Goal: Communication & Community: Answer question/provide support

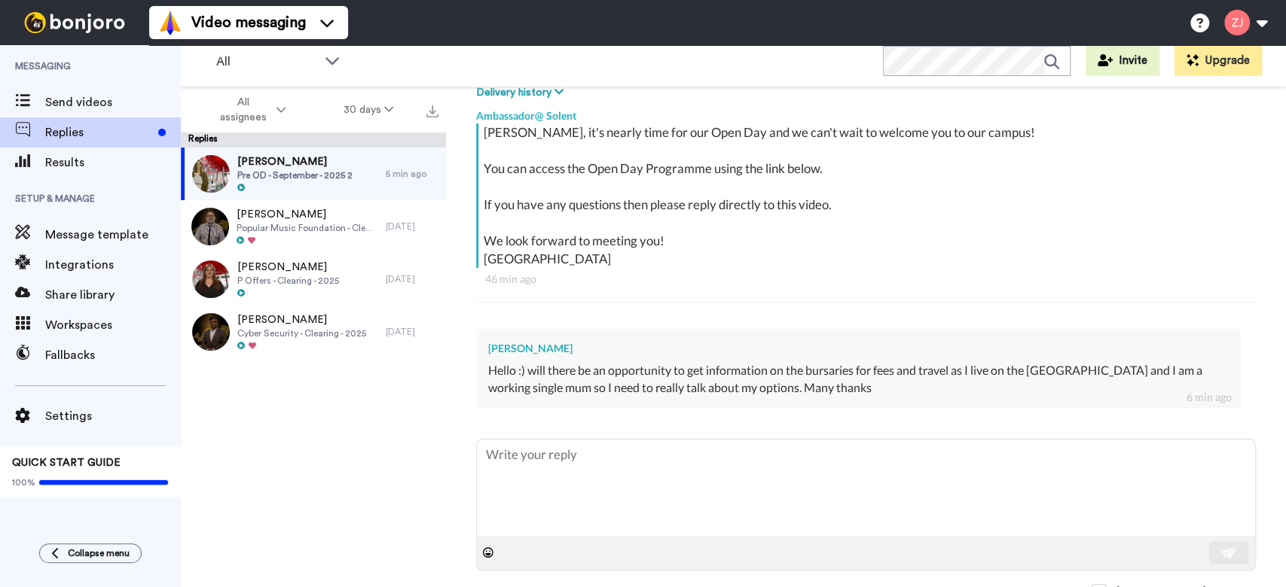
scroll to position [262, 0]
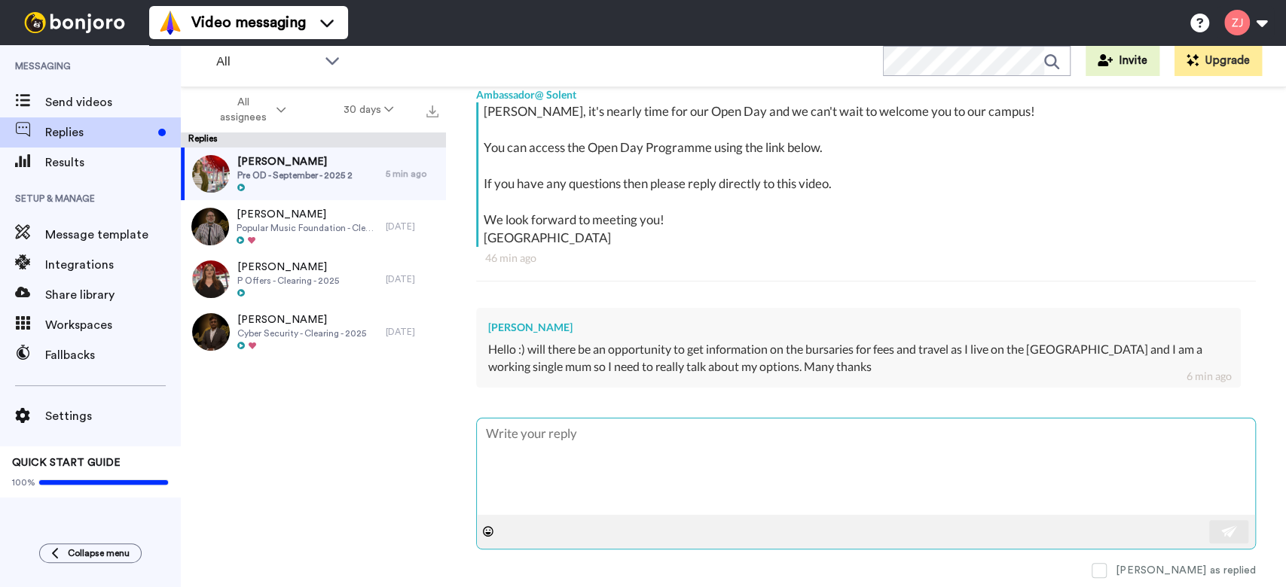
click at [715, 465] on textarea at bounding box center [866, 467] width 778 height 96
type textarea "x"
type textarea "H"
type textarea "x"
type textarea "He"
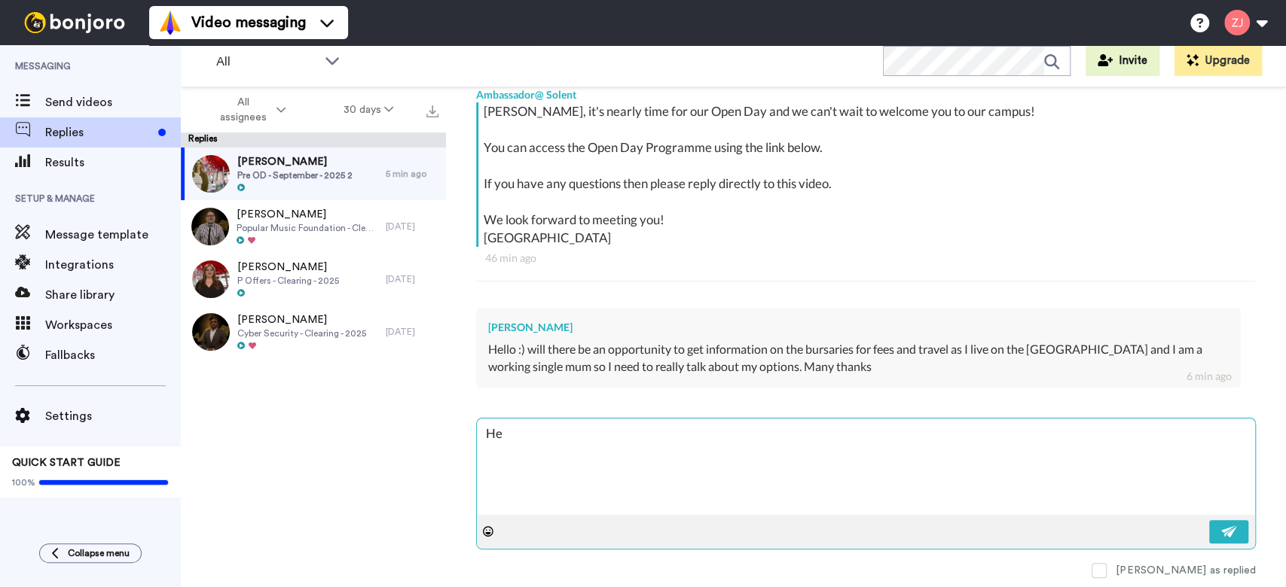
type textarea "x"
type textarea "Hel"
type textarea "x"
type textarea "Hell"
type textarea "x"
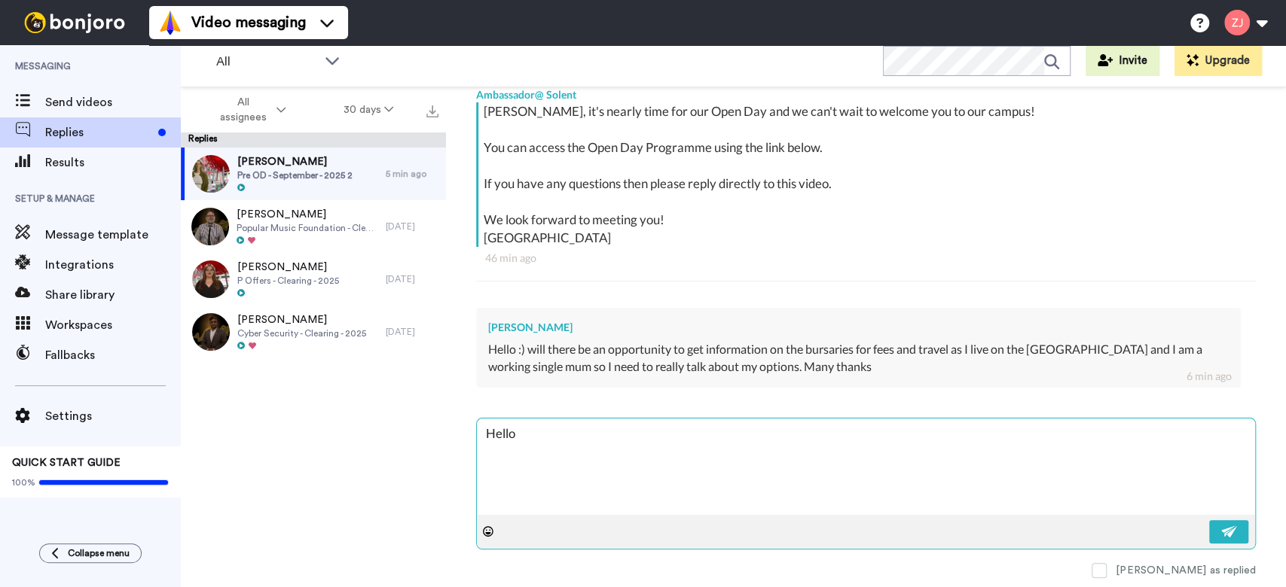
type textarea "Hello"
type textarea "x"
type textarea "Hello M"
type textarea "x"
type textarea "Hello Mi"
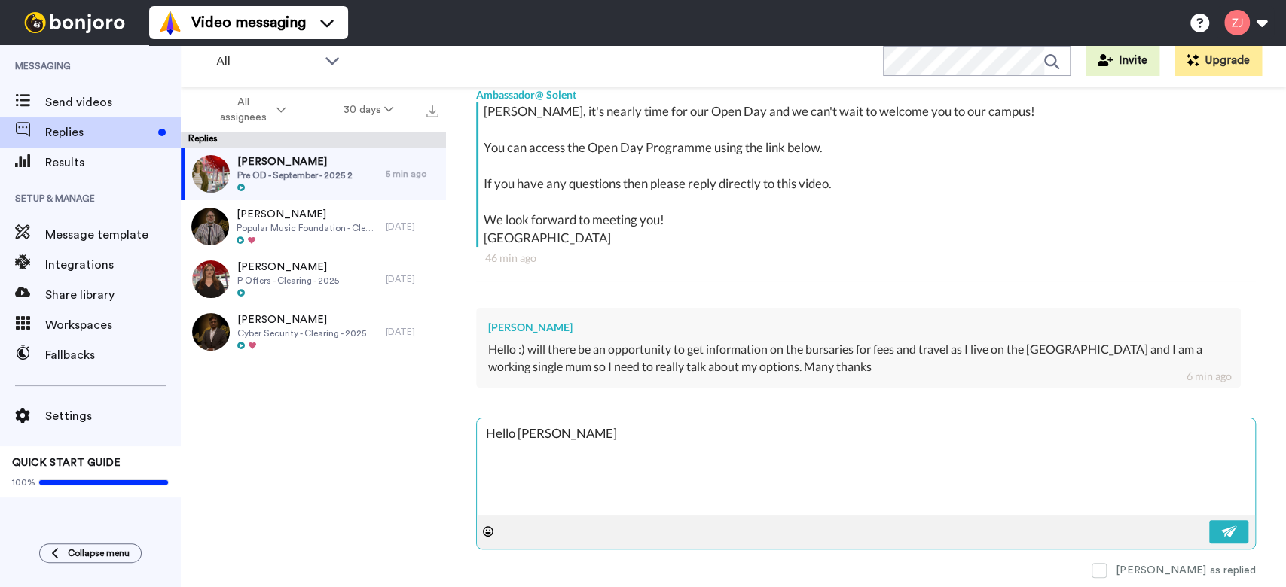
type textarea "x"
type textarea "Hello Mich"
type textarea "x"
type textarea "Hello Michel"
type textarea "x"
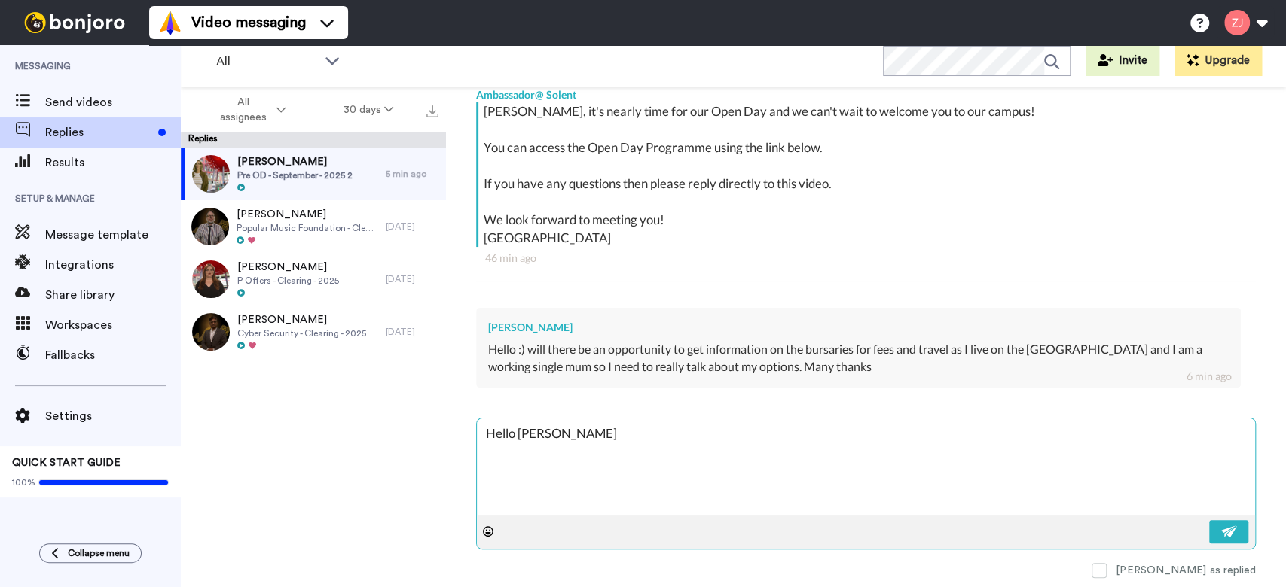
type textarea "Hello Michell"
type textarea "x"
type textarea "Hello Michelle"
type textarea "x"
type textarea "Hello Michelle,"
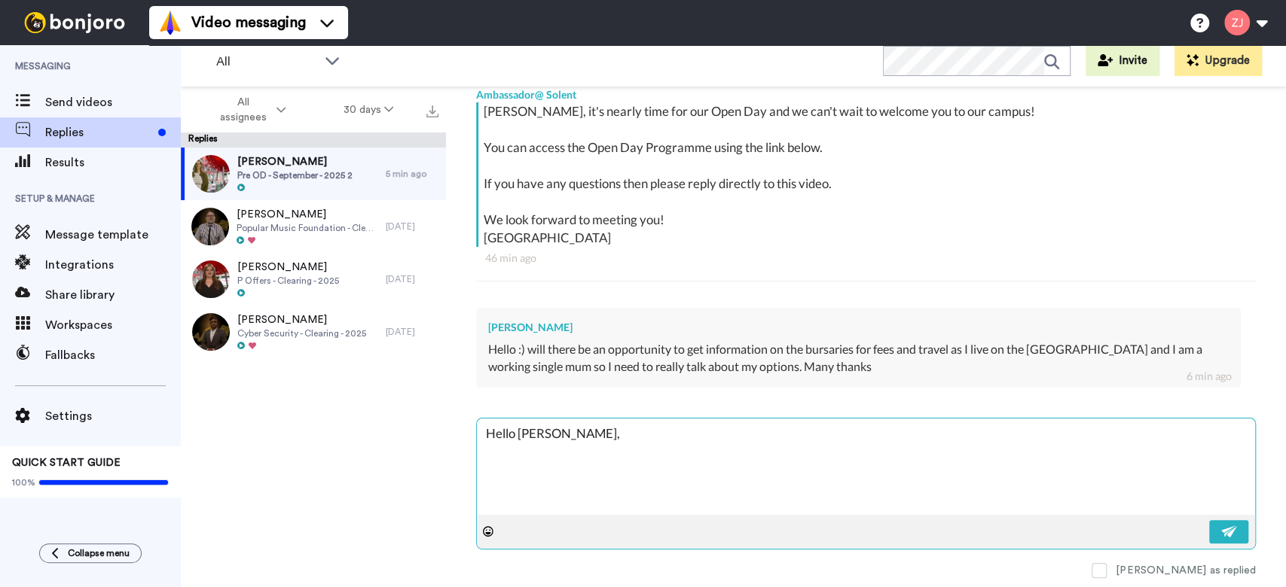
type textarea "x"
type textarea "Hello Michelle,"
type textarea "x"
type textarea "Hello Michelle,"
type textarea "x"
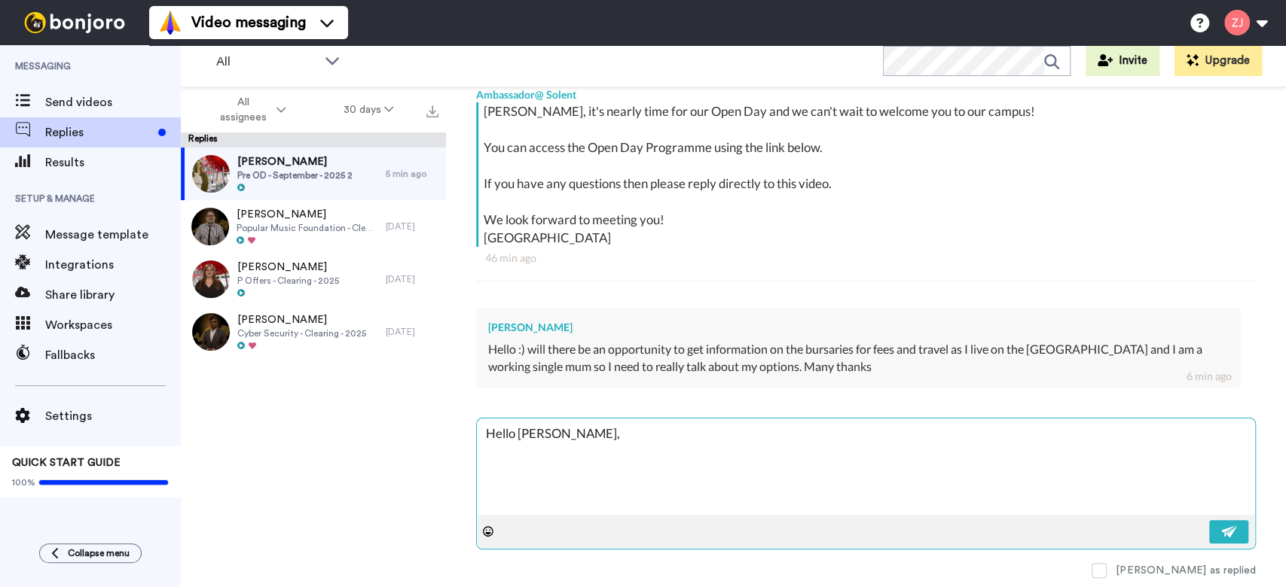
type textarea "Hello Michelle, Y"
type textarea "x"
type textarea "Hello Michelle, Ye"
type textarea "x"
type textarea "Hello Michelle, Yes"
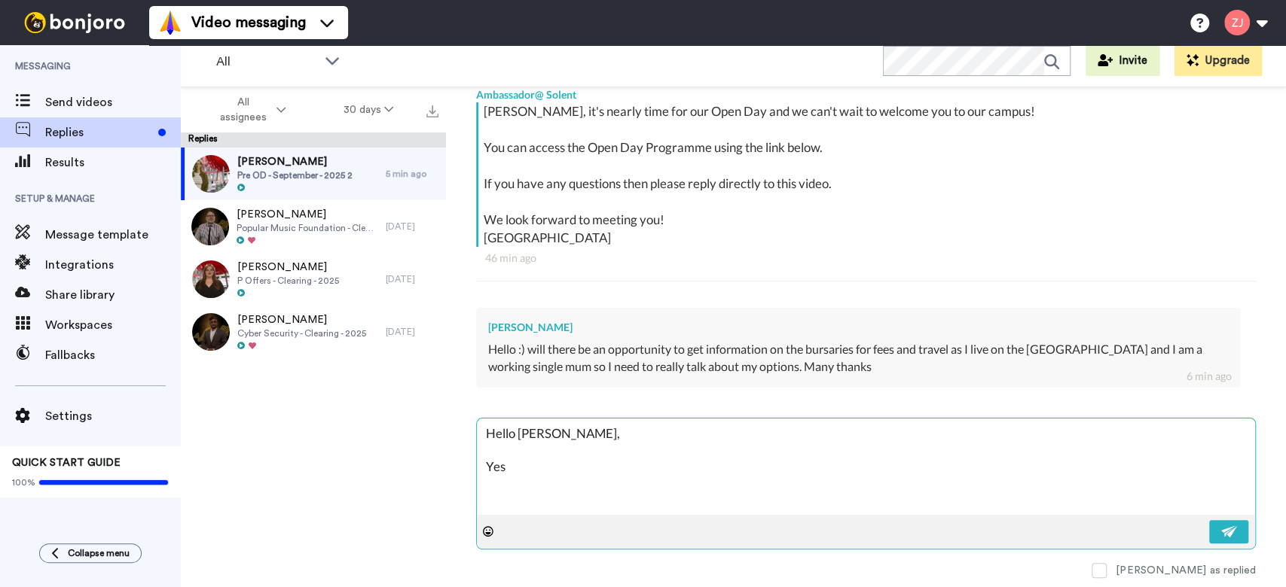
type textarea "x"
type textarea "Hello Michelle, Yes"
type textarea "x"
type textarea "Hello Michelle, Yes t"
type textarea "x"
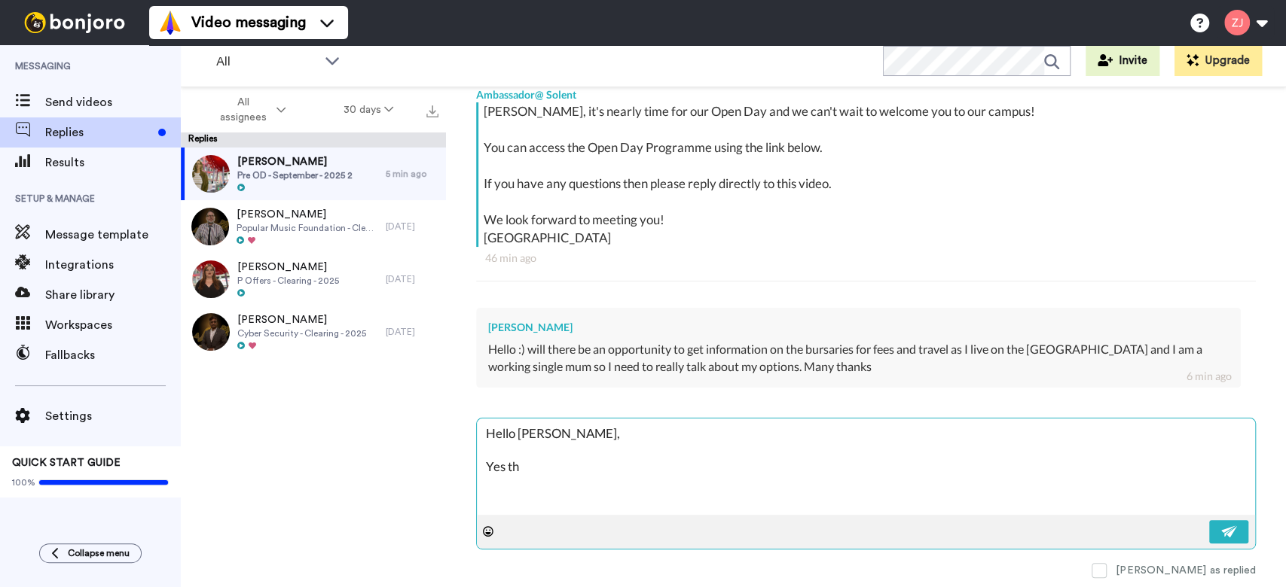
type textarea "Hello Michelle, Yes the"
type textarea "x"
type textarea "Hello Michelle, Yes ther"
type textarea "x"
type textarea "Hello Michelle, Yes ther"
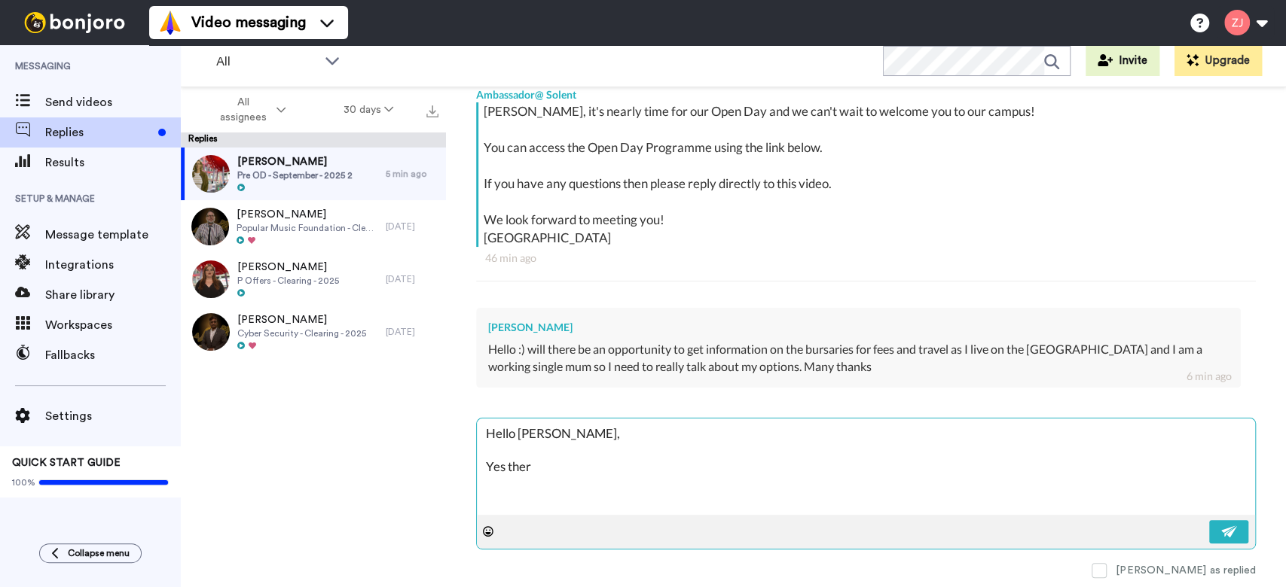
type textarea "x"
type textarea "Hello Michelle, Yes ther e"
type textarea "x"
type textarea "Hello Michelle, Yes ther ew"
type textarea "x"
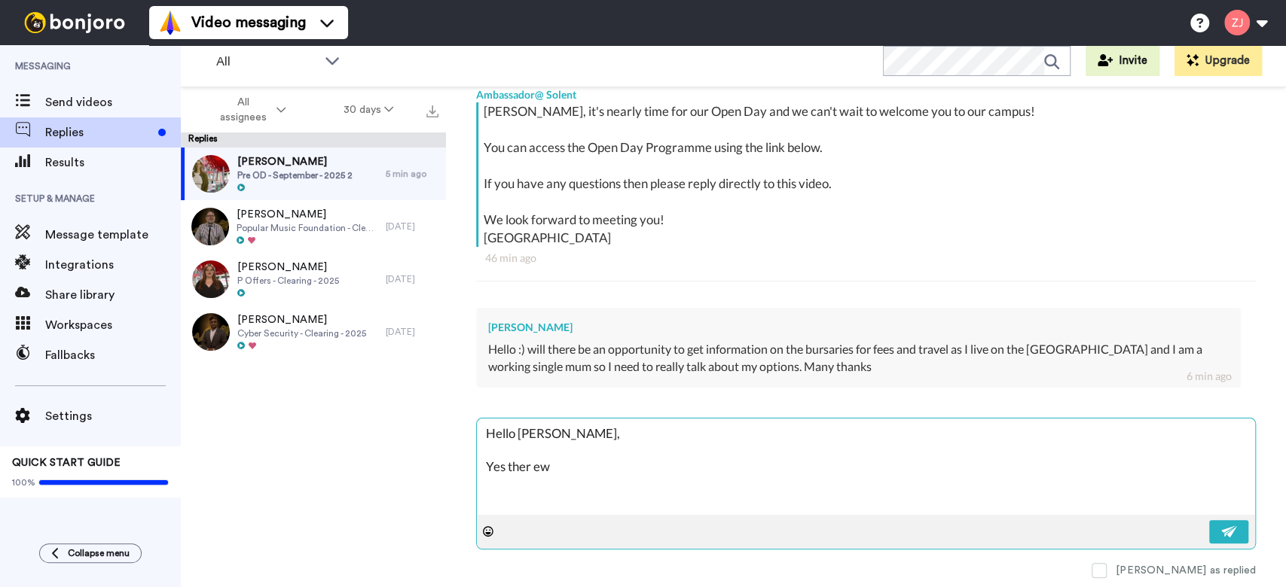
type textarea "Hello Michelle, Yes ther e"
type textarea "x"
type textarea "Hello Michelle, Yes ther"
type textarea "x"
type textarea "Hello Michelle, Yes ther"
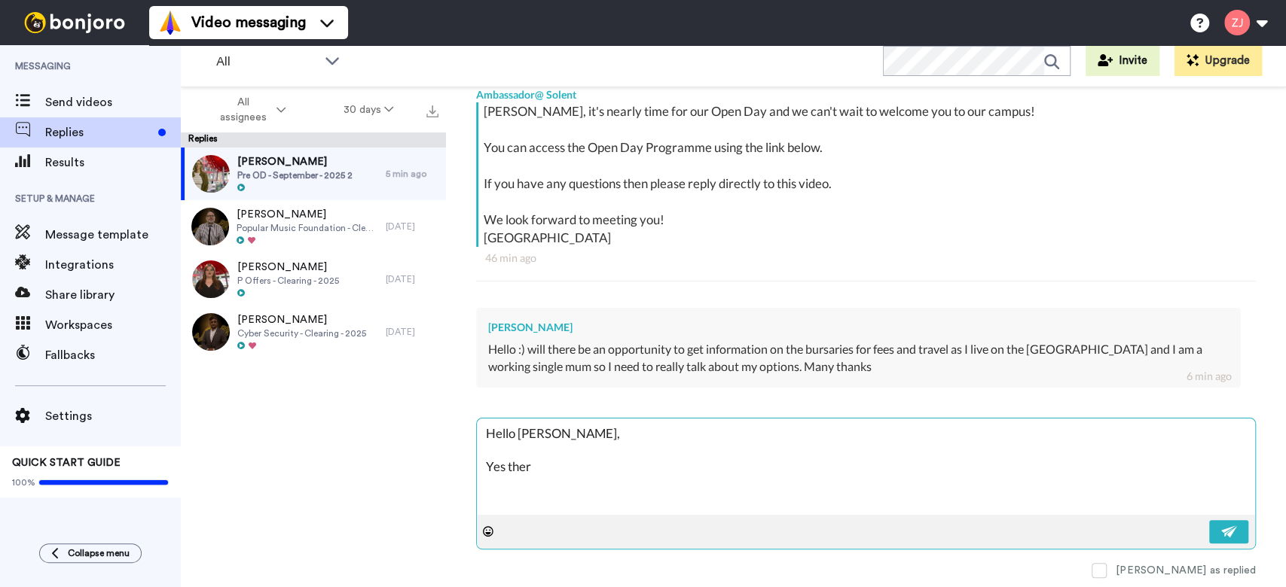
type textarea "x"
type textarea "Hello Michelle, Yes there"
type textarea "x"
type textarea "Hello Michelle, Yes there"
type textarea "x"
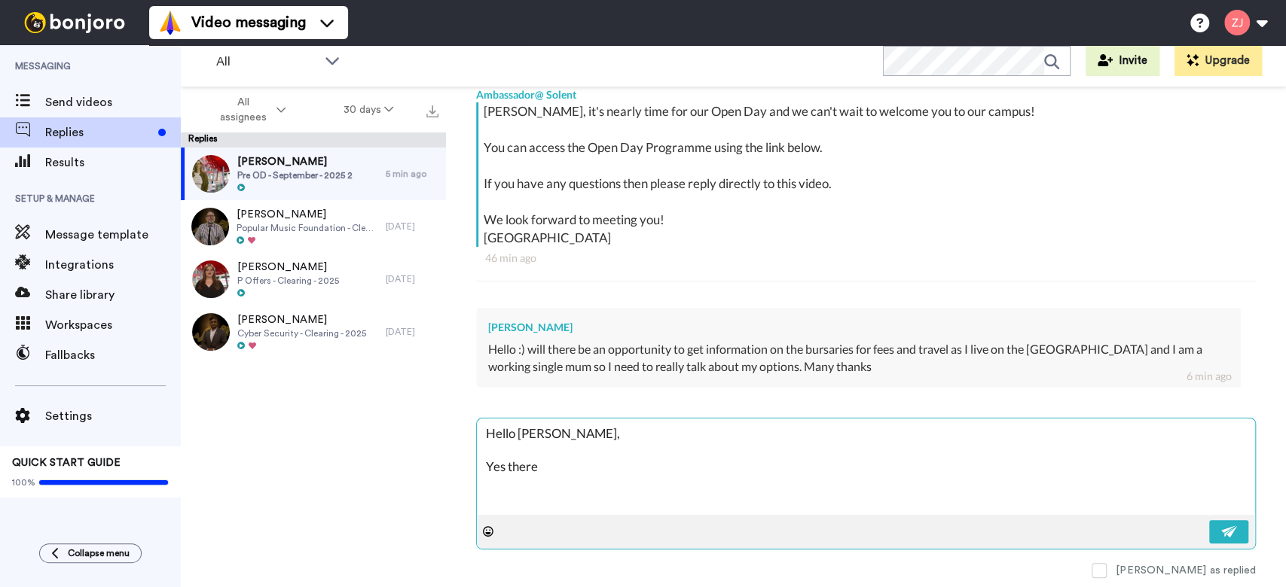
type textarea "Hello Michelle, Yes there w"
type textarea "x"
type textarea "Hello Michelle, Yes there wi"
type textarea "x"
type textarea "Hello Michelle, Yes there wil"
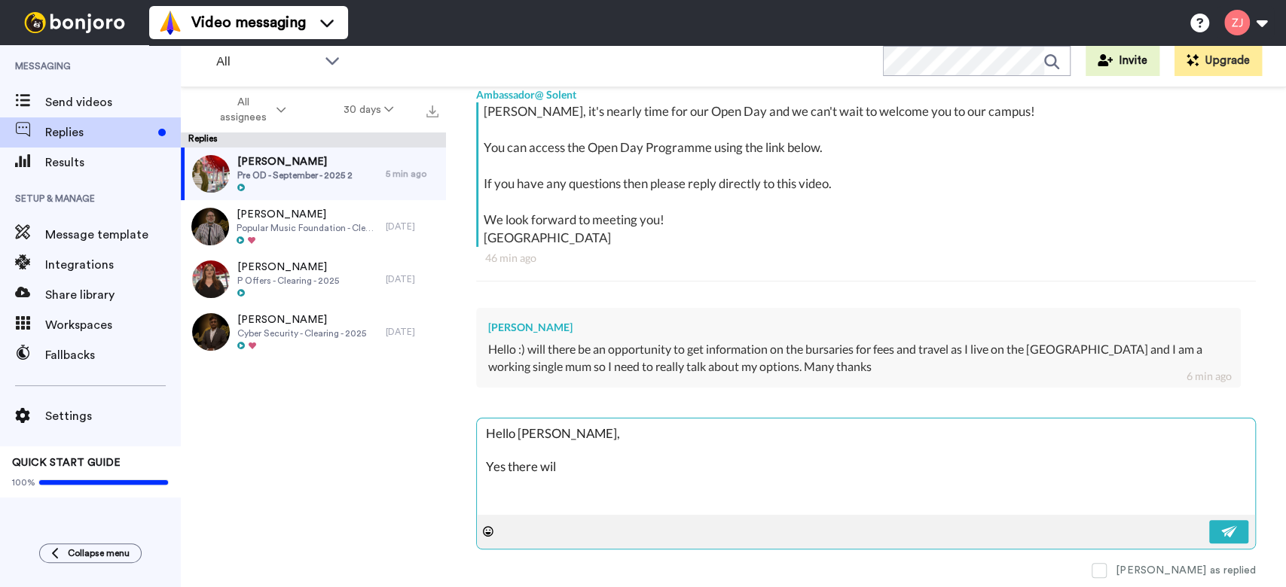
type textarea "x"
type textarea "Hello Michelle, Yes there will"
type textarea "x"
type textarea "Hello Michelle, Yes there will"
type textarea "x"
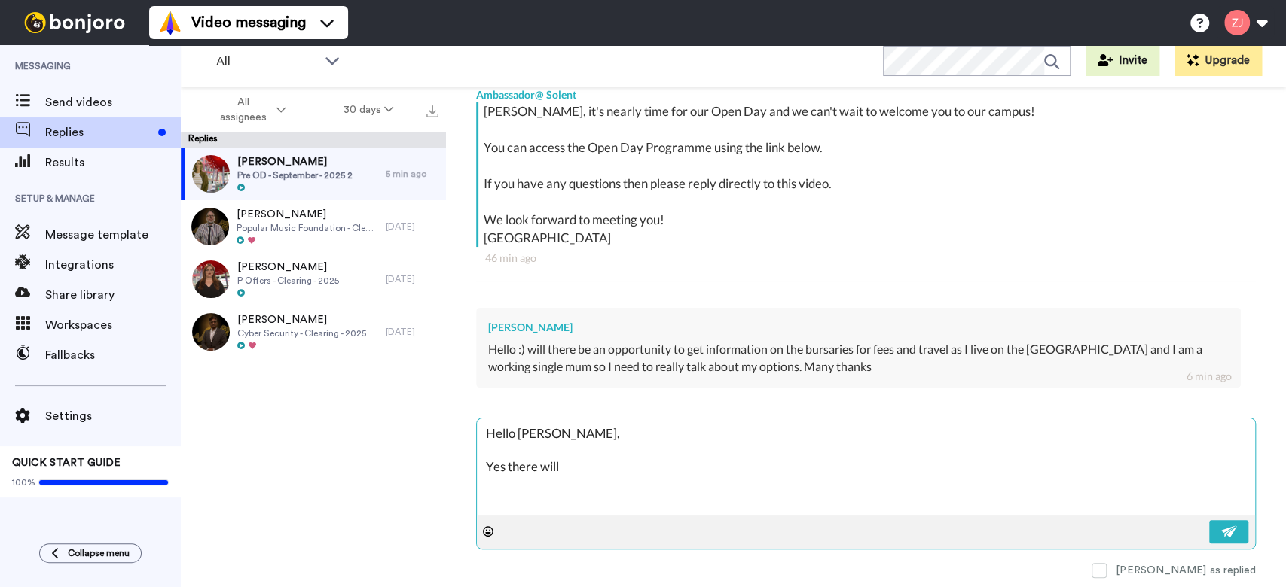
type textarea "Hello Michelle, Yes there will b"
type textarea "x"
type textarea "Hello Michelle, Yes there will be"
type textarea "x"
type textarea "Hello Michelle, Yes there will be!"
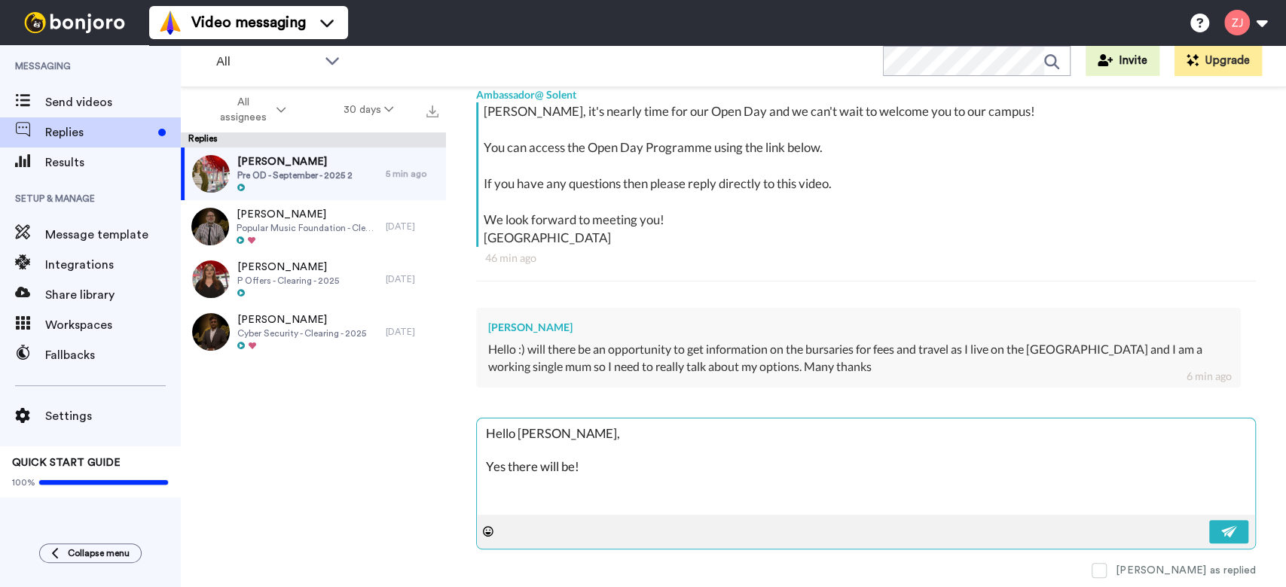
type textarea "x"
type textarea "Hello Michelle, Yes there will be!"
type textarea "x"
type textarea "Hello Michelle, Yes there will be! O"
type textarea "x"
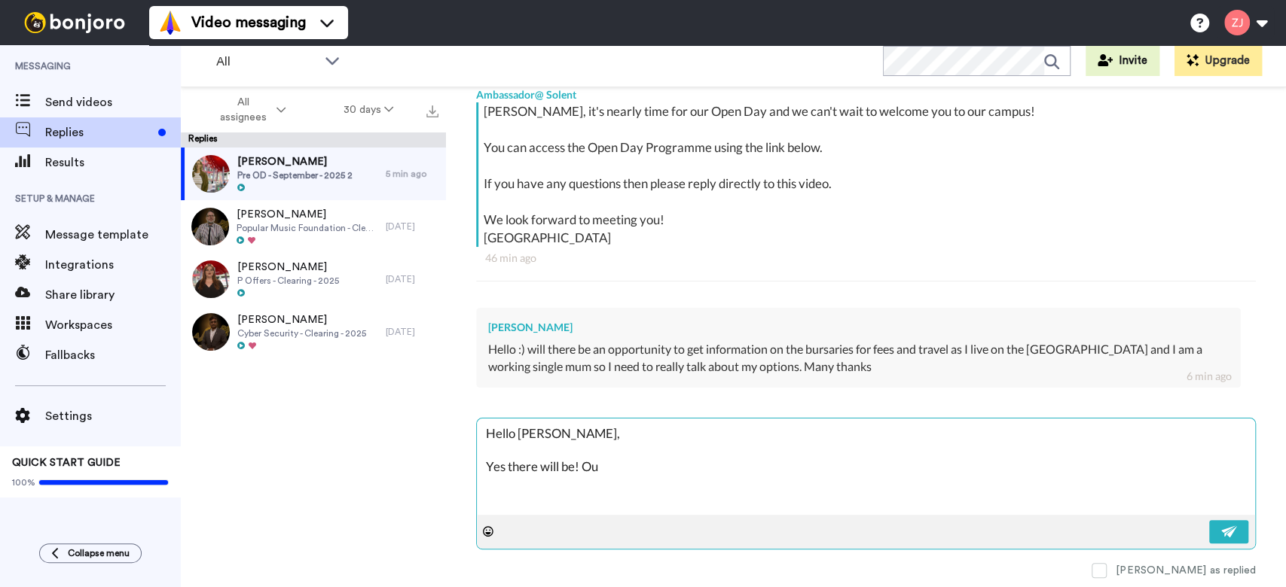
type textarea "Hello Michelle, Yes there will be! Our"
type textarea "x"
type textarea "Hello Michelle, Yes there will be! Our"
type textarea "x"
type textarea "Hello Michelle, Yes there will be! Our S"
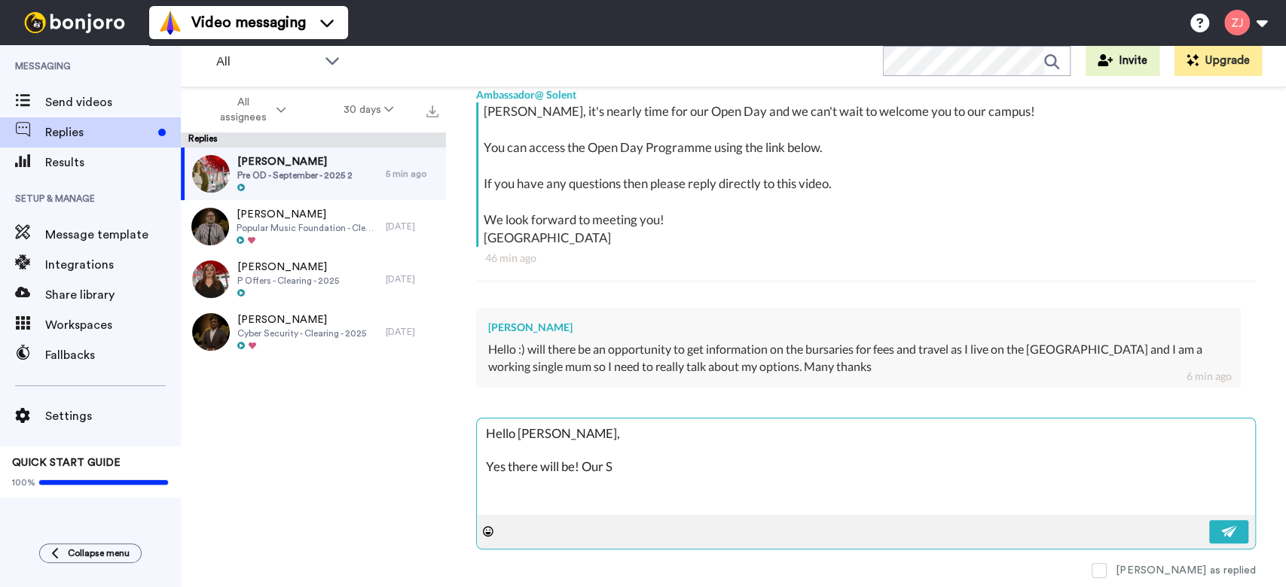
type textarea "x"
type textarea "Hello Michelle, Yes there will be! Our"
type textarea "x"
type textarea "Hello Michelle, Yes there will be! Our F"
type textarea "x"
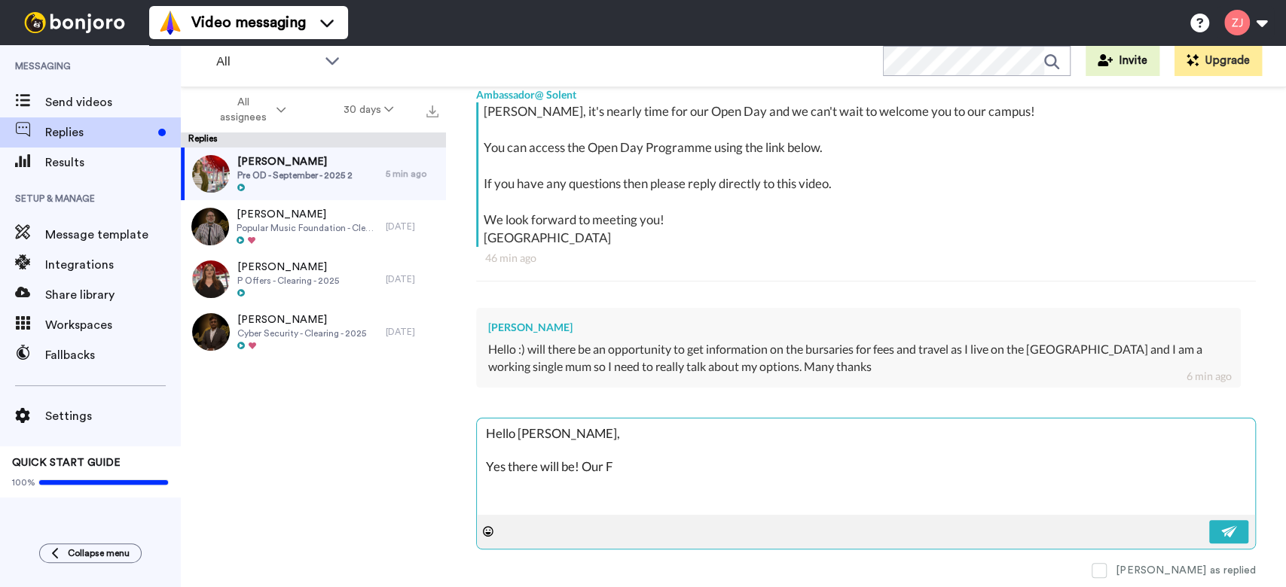
type textarea "Hello Michelle, Yes there will be! Our Fi"
type textarea "x"
type textarea "Hello Michelle, Yes there will be! Our Fin"
type textarea "x"
type textarea "Hello Michelle, Yes there will be! Our Fina"
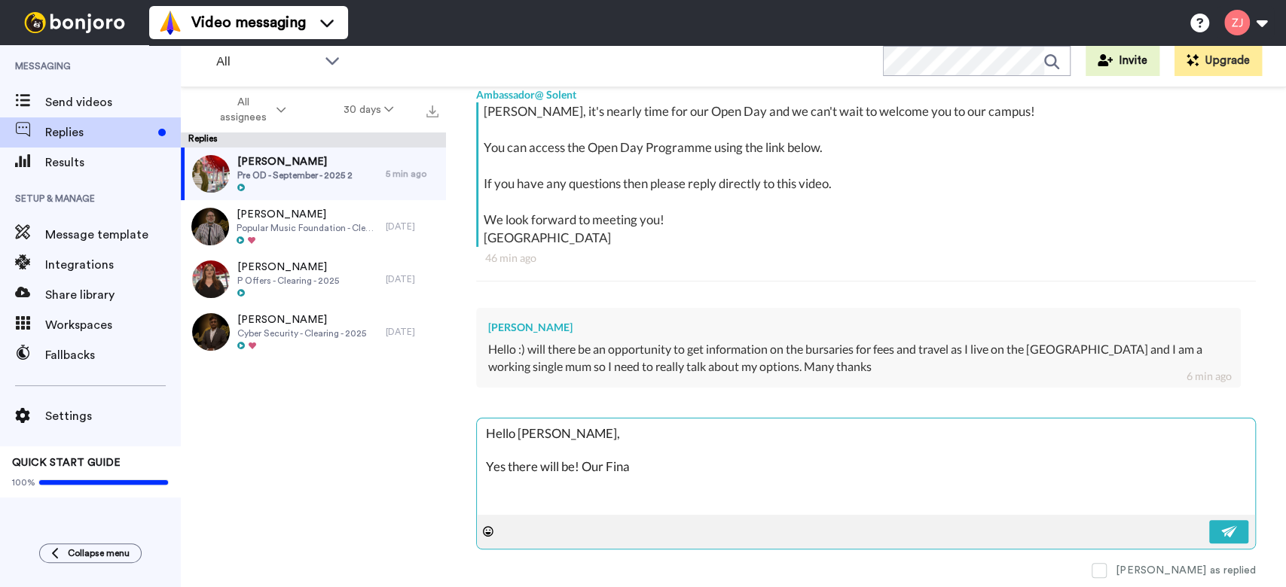
type textarea "x"
type textarea "Hello Michelle, Yes there will be! Our Finan"
type textarea "x"
type textarea "Hello Michelle, Yes there will be! Our Financ"
type textarea "x"
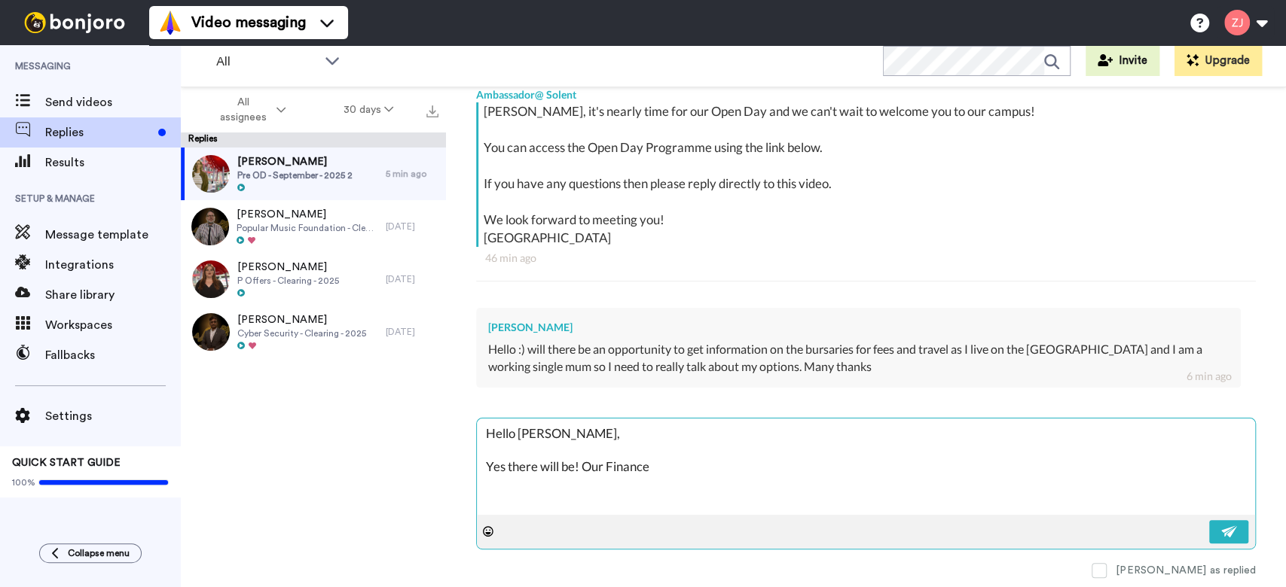
type textarea "Hello Michelle, Yes there will be! Our Finance"
type textarea "x"
type textarea "Hello Michelle, Yes there will be! Our Finance T"
type textarea "x"
type textarea "Hello Michelle, Yes there will be! Our Finance Te"
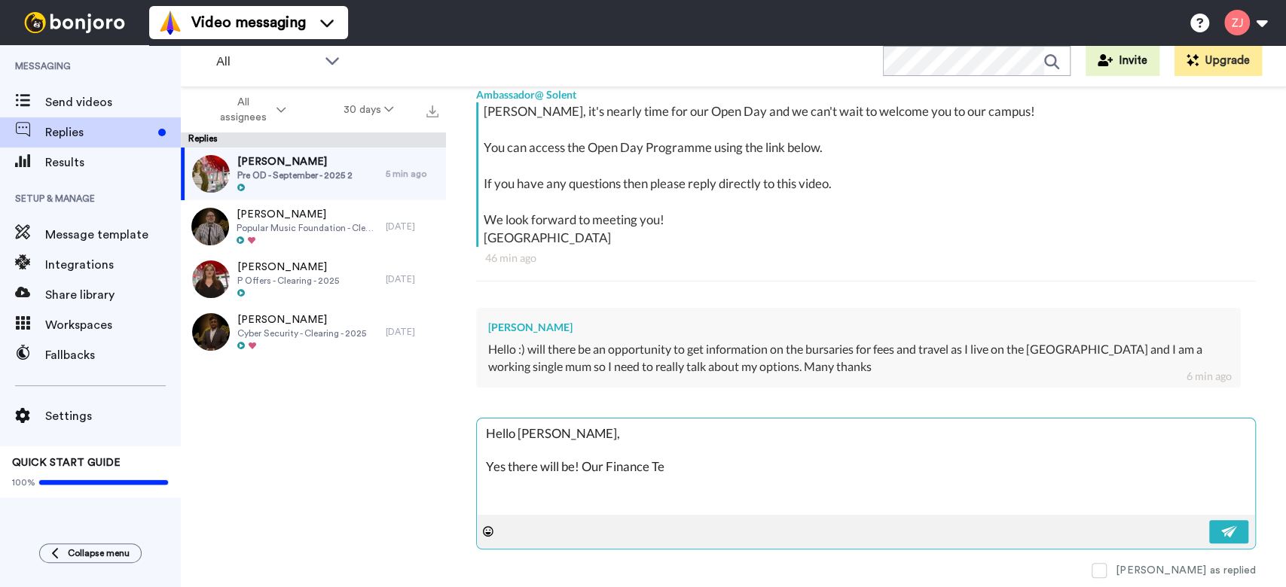
type textarea "x"
type textarea "Hello Michelle, Yes there will be! Our Finance Tea"
type textarea "x"
type textarea "Hello Michelle, Yes there will be! Our Finance Team"
type textarea "x"
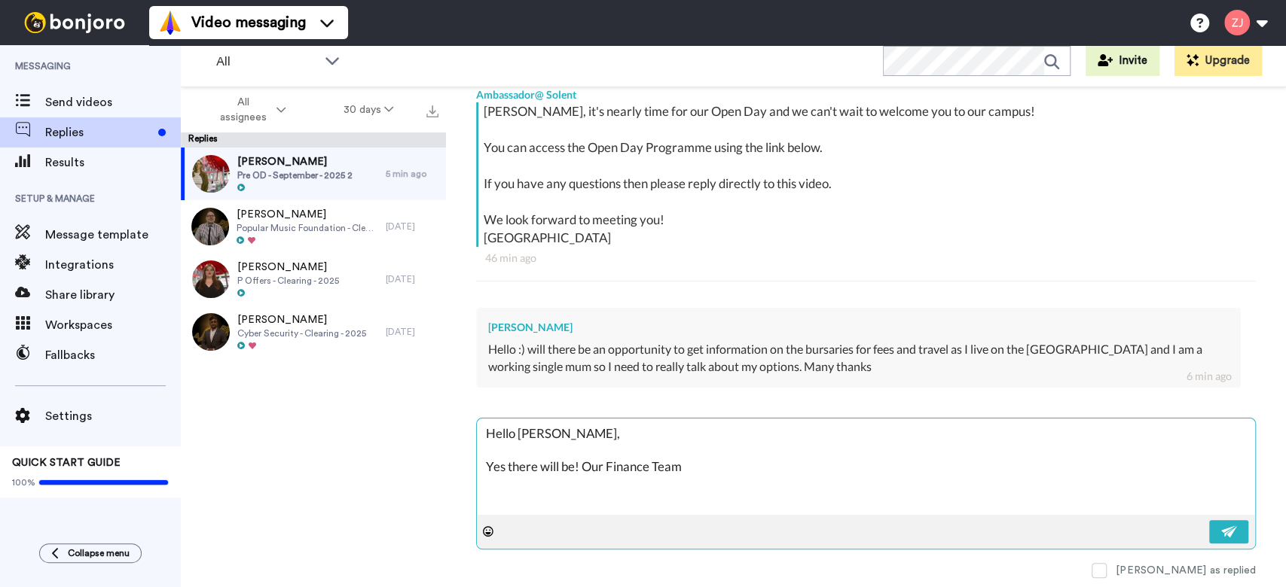
type textarea "Hello Michelle, Yes there will be! Our Finance Team"
type textarea "x"
type textarea "Hello Michelle, Yes there will be! Our Finance Team w"
type textarea "x"
type textarea "Hello Michelle, Yes there will be! Our Finance Team wi"
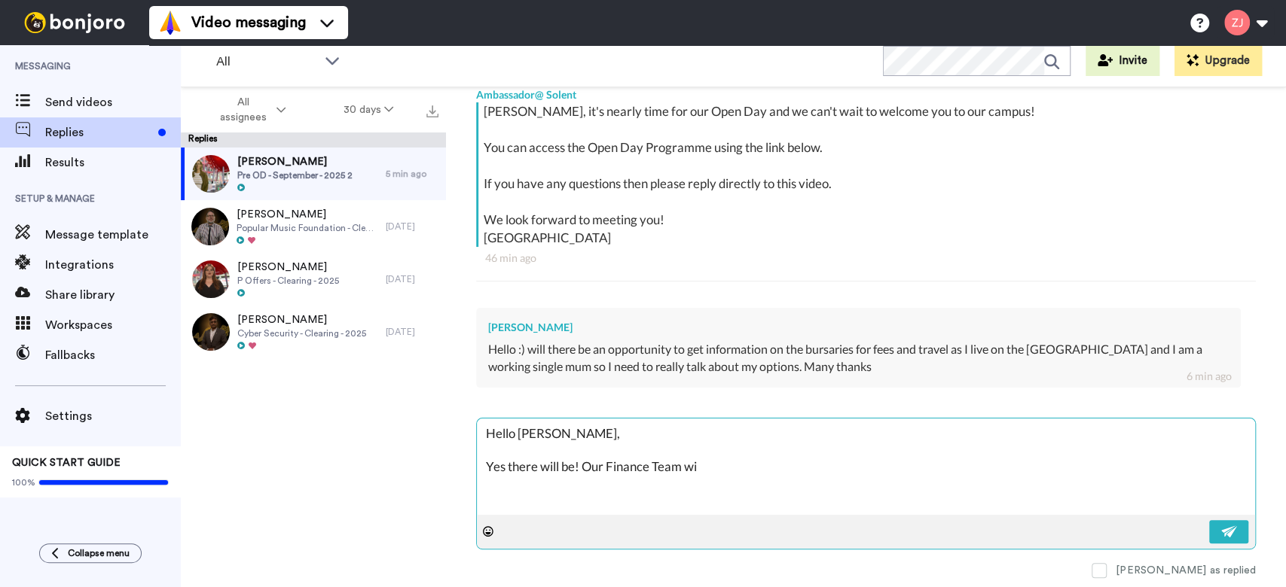
type textarea "x"
type textarea "Hello Michelle, Yes there will be! Our Finance Team wil"
type textarea "x"
type textarea "Hello Michelle, Yes there will be! Our Finance Team will"
type textarea "x"
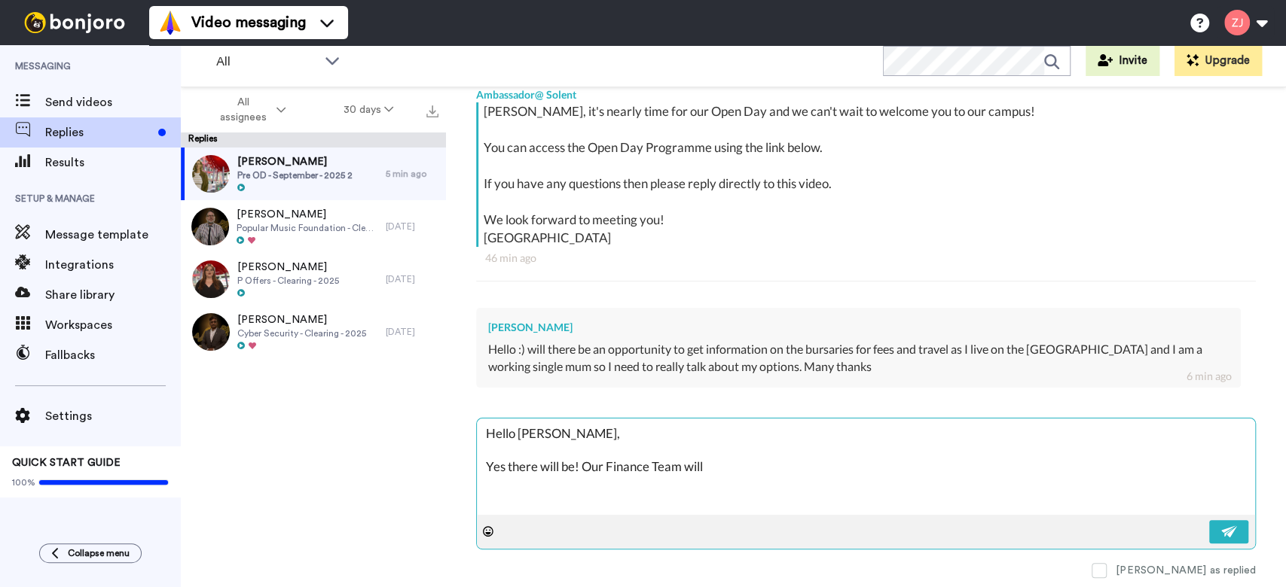
type textarea "Hello Michelle, Yes there will be! Our Finance Team will"
type textarea "x"
type textarea "Hello Michelle, Yes there will be! Our Finance Team will h"
type textarea "x"
type textarea "Hello Michelle, Yes there will be! Our Finance Team will ha"
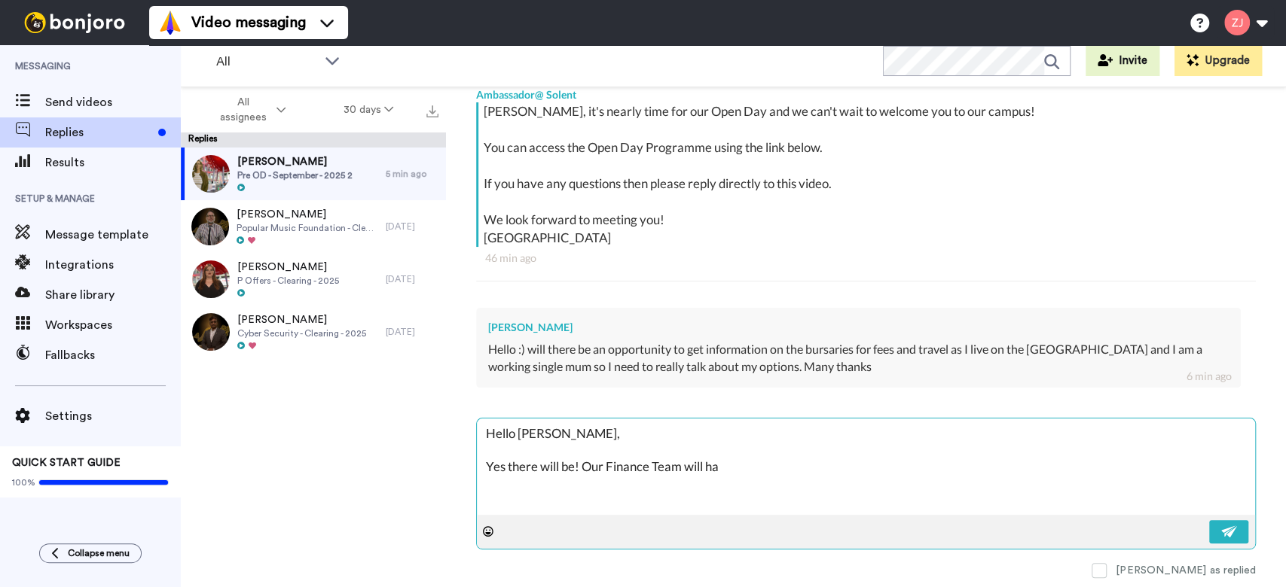
type textarea "x"
type textarea "Hello Michelle, Yes there will be! Our Finance Team will hav"
type textarea "x"
type textarea "Hello Michelle, Yes there will be! Our Finance Team will havb"
type textarea "x"
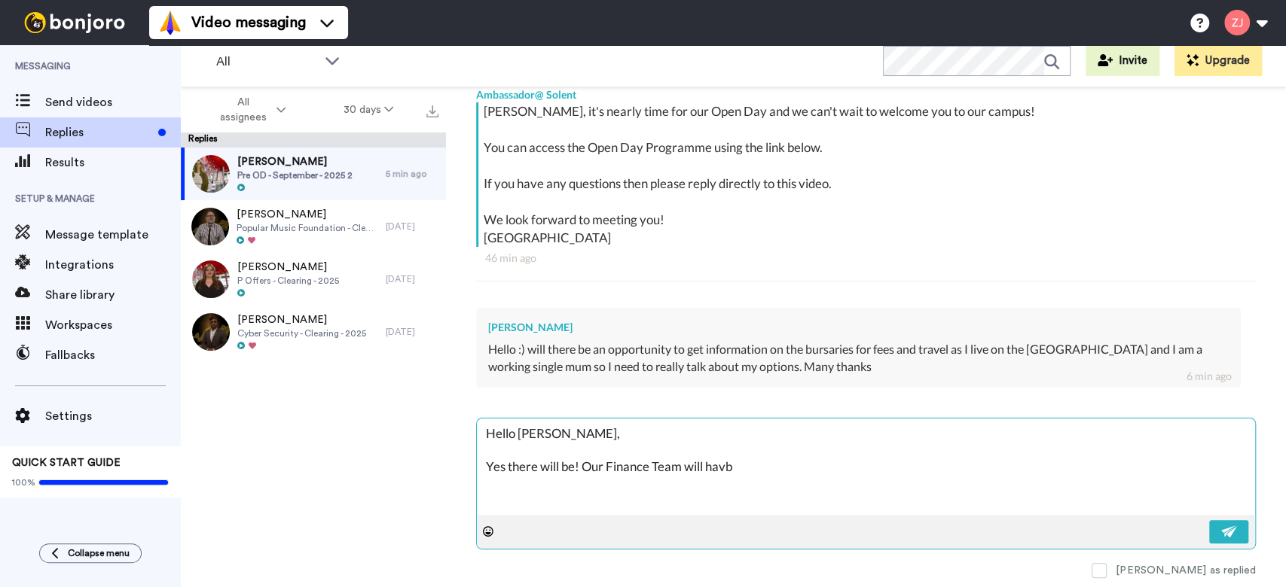
type textarea "Hello Michelle, Yes there will be! Our Finance Team will havbe"
type textarea "x"
type textarea "Hello Michelle, Yes there will be! Our Finance Team will havb"
type textarea "x"
type textarea "Hello Michelle, Yes there will be! Our Finance Team will hav"
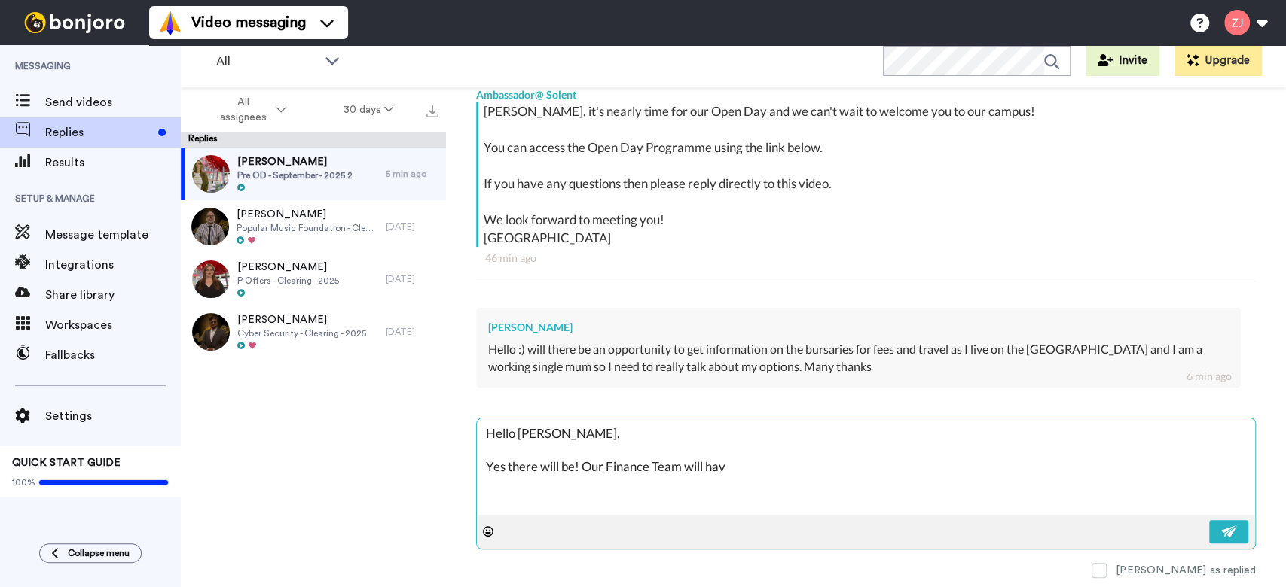
type textarea "x"
type textarea "Hello Michelle, Yes there will be! Our Finance Team will have"
type textarea "x"
type textarea "Hello Michelle, Yes there will be! Our Finance Team will have"
type textarea "x"
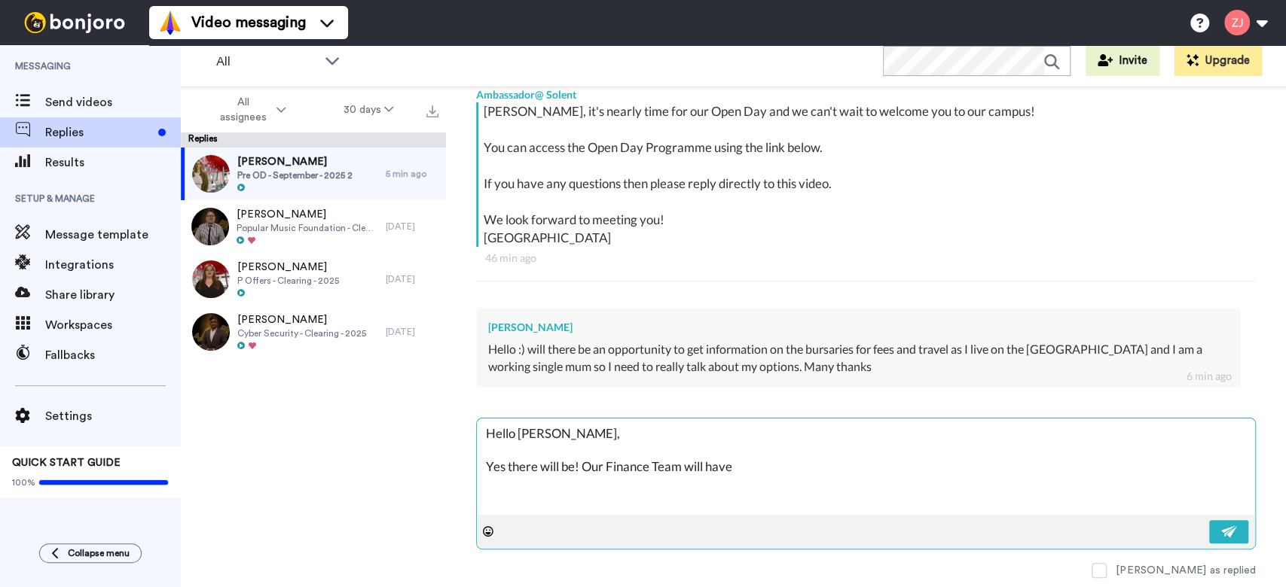
type textarea "Hello Michelle, Yes there will be! Our Finance Team will have a"
type textarea "x"
type textarea "Hello Michelle, Yes there will be! Our Finance Team will have a"
type textarea "x"
type textarea "Hello Michelle, Yes there will be! Our Finance Team will have a t"
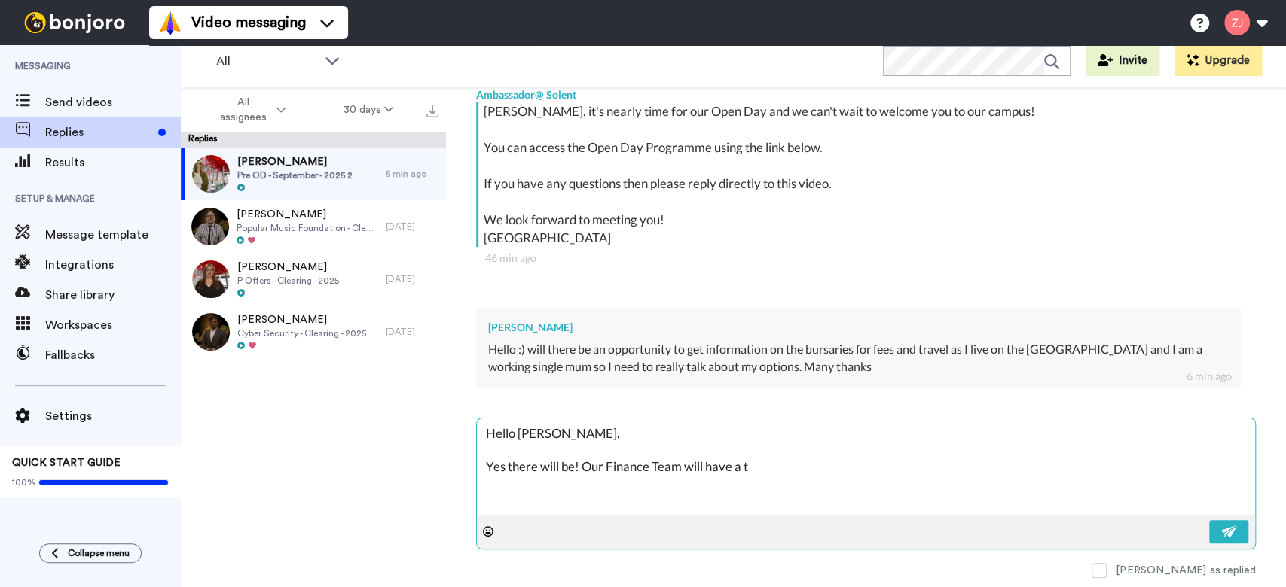
type textarea "x"
type textarea "Hello Michelle, Yes there will be! Our Finance Team will have a ta"
type textarea "x"
type textarea "Hello Michelle, Yes there will be! Our Finance Team will have a tab"
type textarea "x"
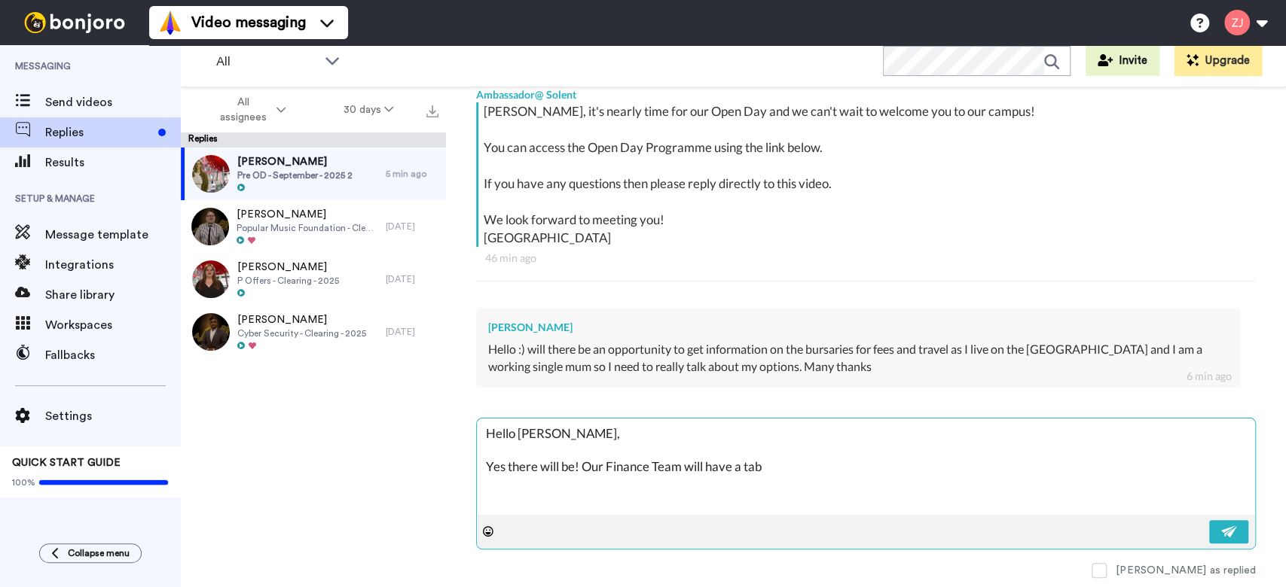
type textarea "Hello Michelle, Yes there will be! Our Finance Team will have a tabl"
type textarea "x"
type textarea "Hello Michelle, Yes there will be! Our Finance Team will have a table"
type textarea "x"
type textarea "Hello Michelle, Yes there will be! Our Finance Team will have a table i"
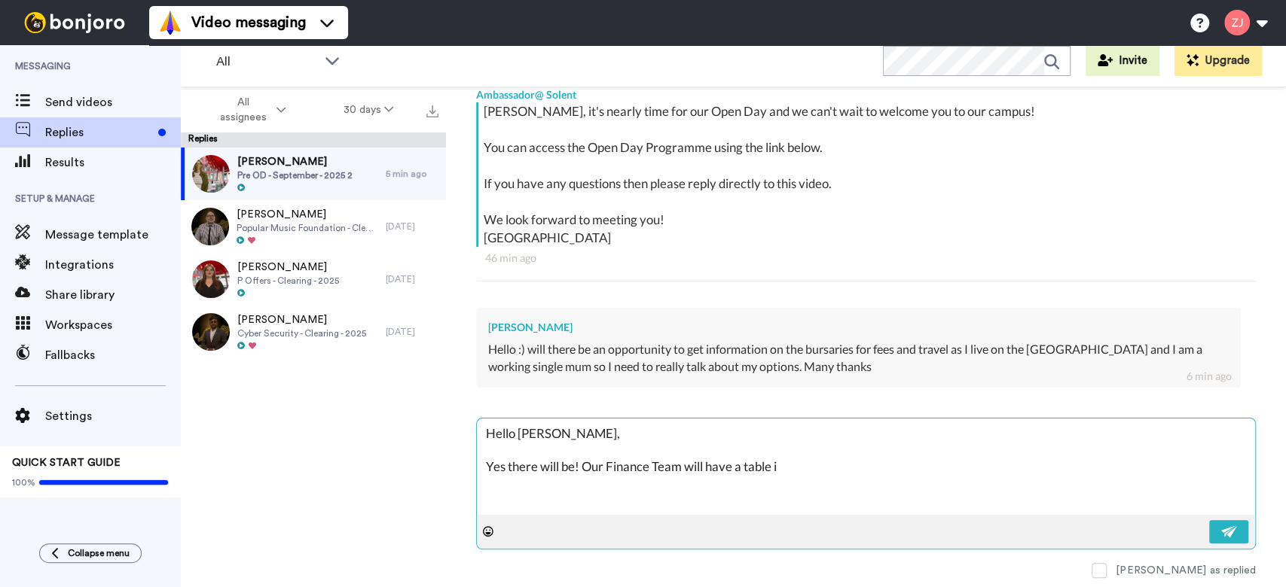
type textarea "x"
type textarea "Hello Michelle, Yes there will be! Our Finance Team will have a table in"
type textarea "x"
type textarea "Hello Michelle, Yes there will be! Our Finance Team will have a table in"
type textarea "x"
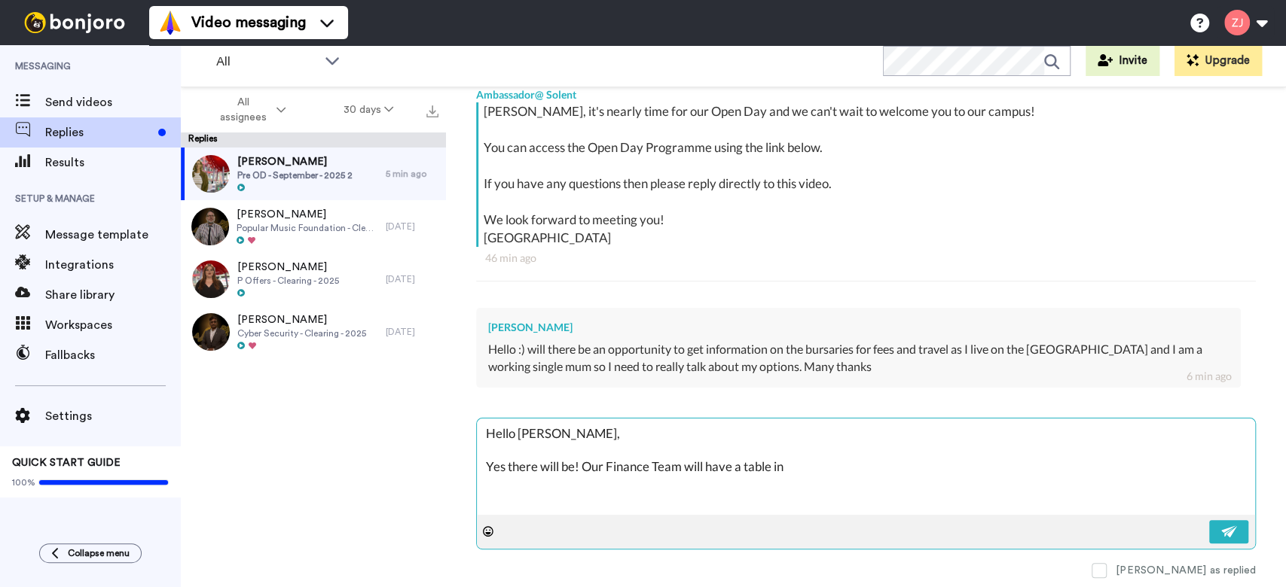
type textarea "Hello Michelle, Yes there will be! Our Finance Team will have a table in t"
type textarea "x"
type textarea "Hello Michelle, Yes there will be! Our Finance Team will have a table in th"
type textarea "x"
type textarea "Hello Michelle, Yes there will be! Our Finance Team will have a table in the"
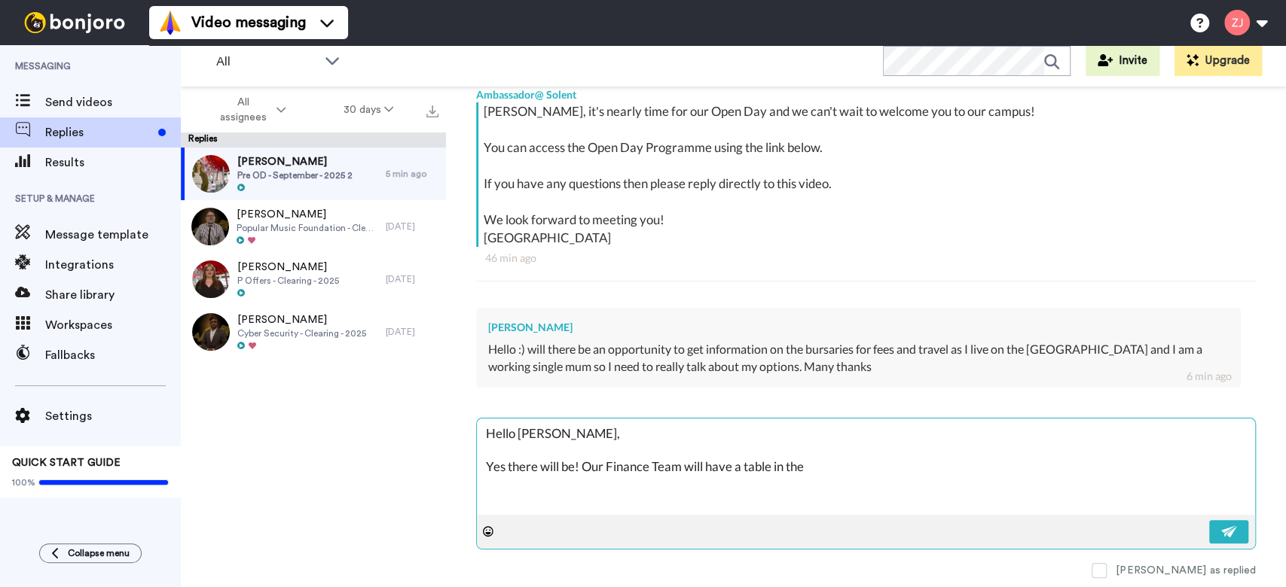
type textarea "x"
type textarea "Hello Michelle, Yes there will be! Our Finance Team will have a table in the"
type textarea "x"
type textarea "Hello Michelle, Yes there will be! Our Finance Team will have a table in the S"
type textarea "x"
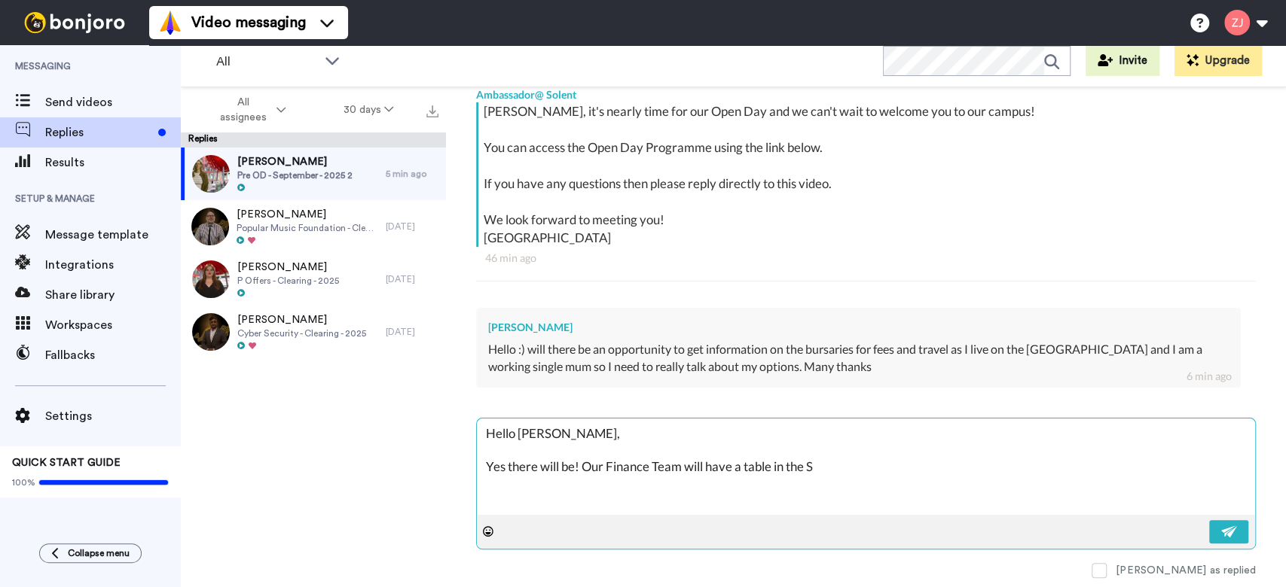
type textarea "Hello Michelle, Yes there will be! Our Finance Team will have a table in the Sp"
type textarea "x"
type textarea "Hello Michelle, Yes there will be! Our Finance Team will have a table in the Spa"
type textarea "x"
type textarea "Hello Michelle, Yes there will be! Our Finance Team will have a table in the Sp…"
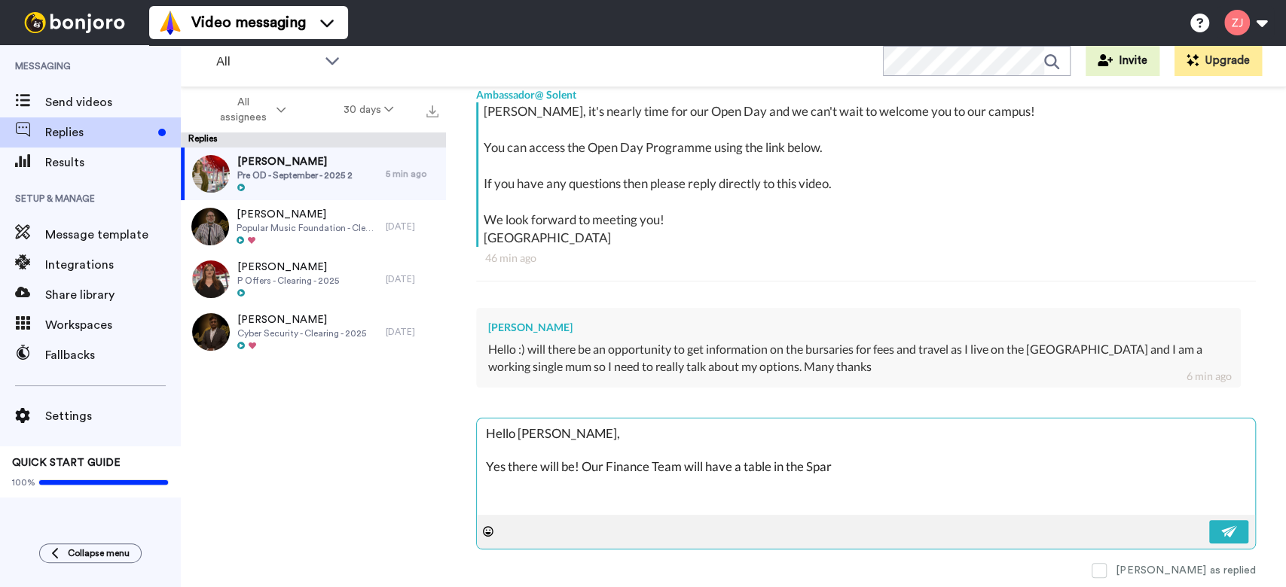
type textarea "x"
type textarea "Hello Michelle, Yes there will be! Our Finance Team will have a table in the Sp…"
type textarea "x"
type textarea "Hello Michelle, Yes there will be! Our Finance Team will have a table in the Sp…"
type textarea "x"
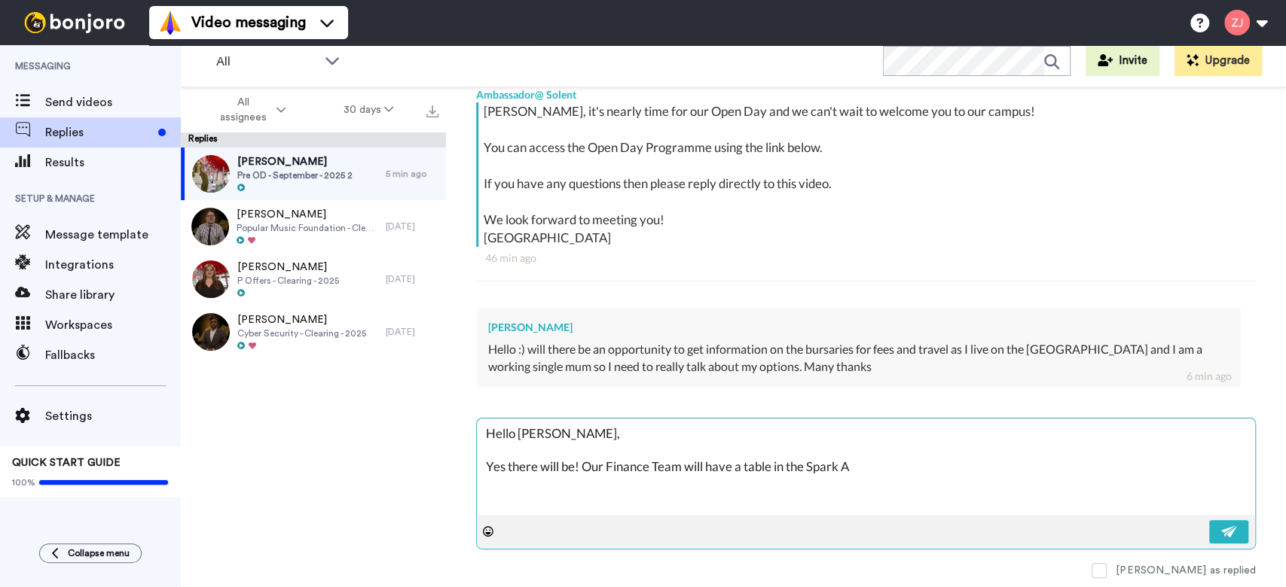
type textarea "Hello Michelle, Yes there will be! Our Finance Team will have a table in the Sp…"
type textarea "x"
type textarea "Hello Michelle, Yes there will be! Our Finance Team will have a table in the Sp…"
type textarea "x"
type textarea "Hello Michelle, Yes there will be! Our Finance Team will have a table in the Sp…"
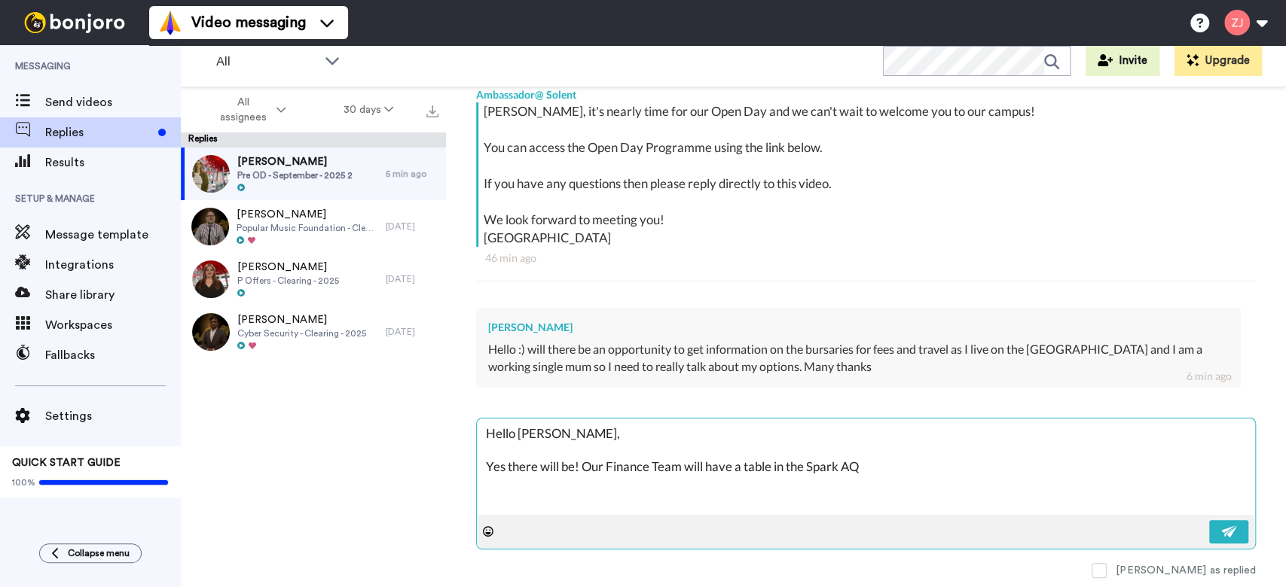
type textarea "x"
type textarea "Hello Michelle, Yes there will be! Our Finance Team will have a table in the Sp…"
type textarea "x"
type textarea "Hello Michelle, Yes there will be! Our Finance Team will have a table in the Sp…"
type textarea "x"
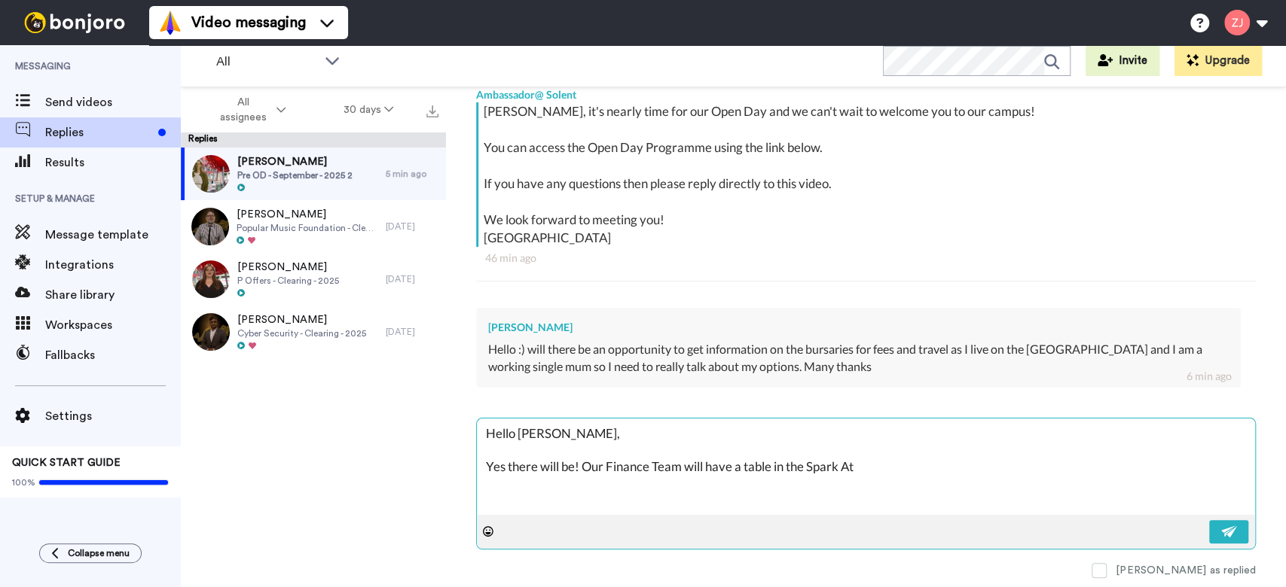
type textarea "Hello Michelle, Yes there will be! Our Finance Team will have a table in the Sp…"
type textarea "x"
type textarea "Hello Michelle, Yes there will be! Our Finance Team will have a table in the Sp…"
type textarea "x"
type textarea "Hello Michelle, Yes there will be! Our Finance Team will have a table in the Sp…"
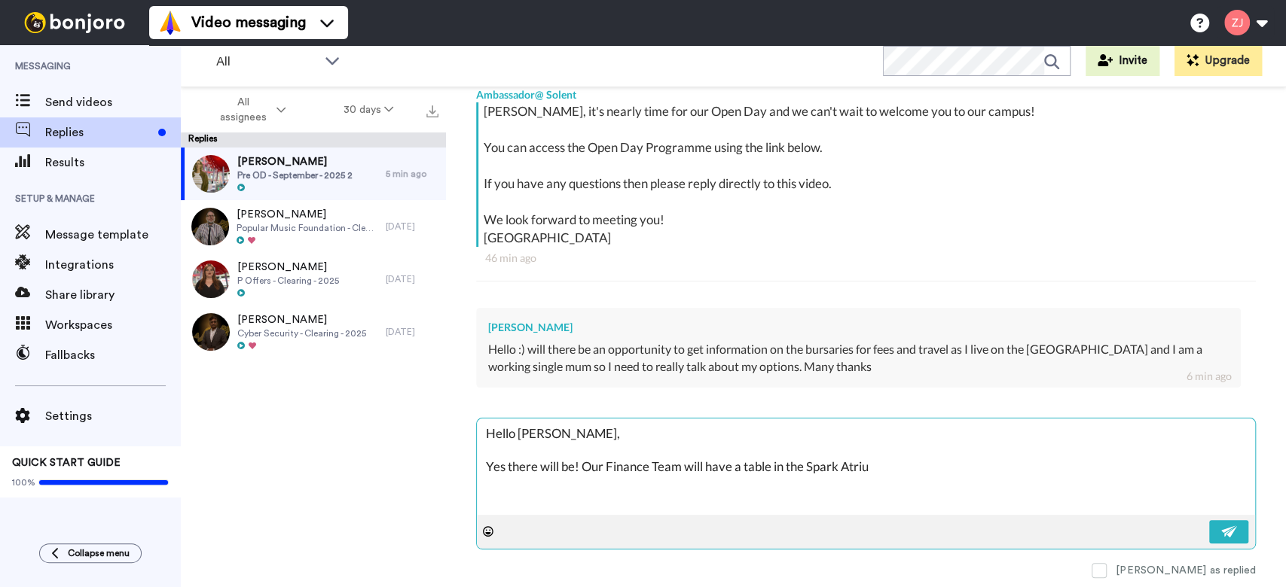
type textarea "x"
type textarea "Hello Michelle, Yes there will be! Our Finance Team will have a table in the Sp…"
type textarea "x"
type textarea "Hello Michelle, Yes there will be! Our Finance Team will have a table in the Sp…"
type textarea "x"
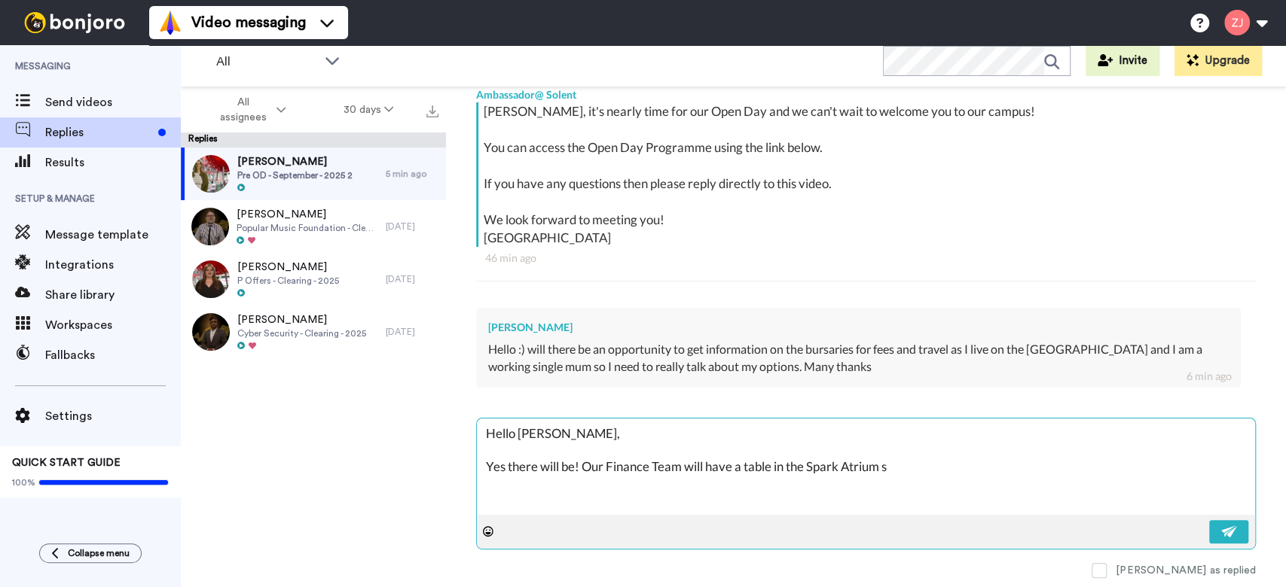
type textarea "Hello Michelle, Yes there will be! Our Finance Team will have a table in the Sp…"
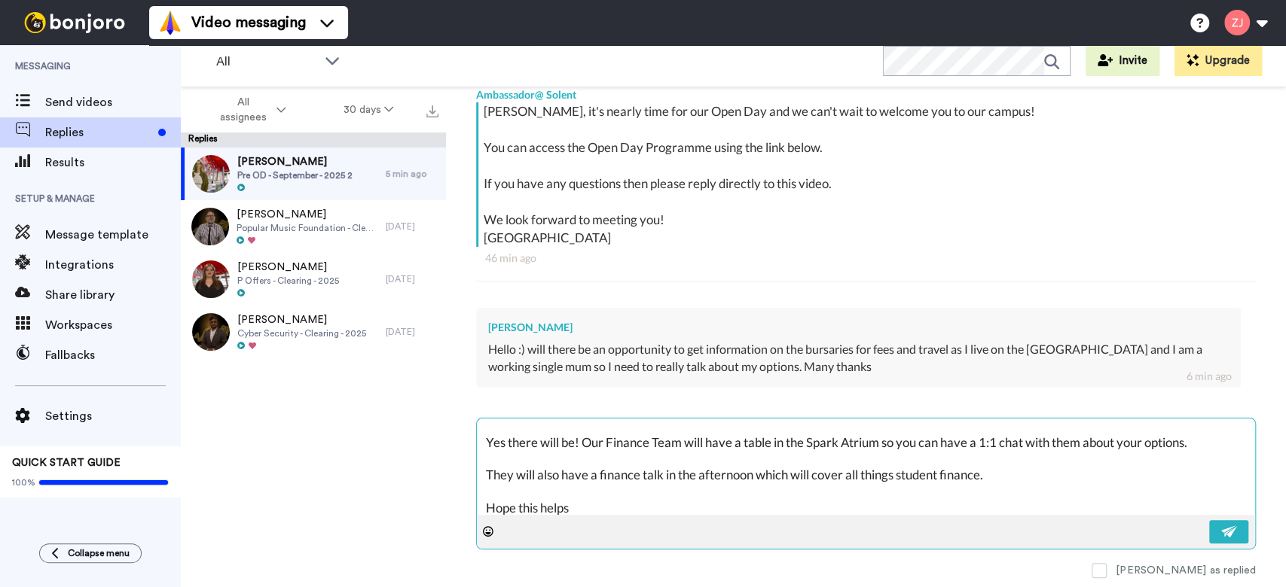
scroll to position [41, 0]
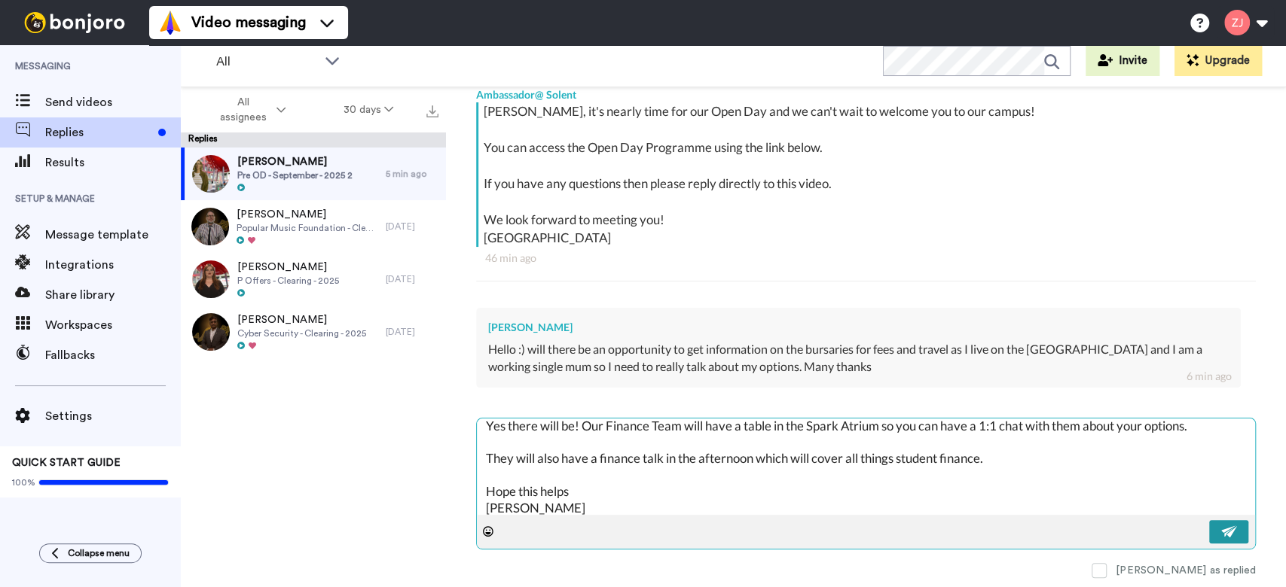
click at [1211, 520] on button at bounding box center [1228, 531] width 39 height 23
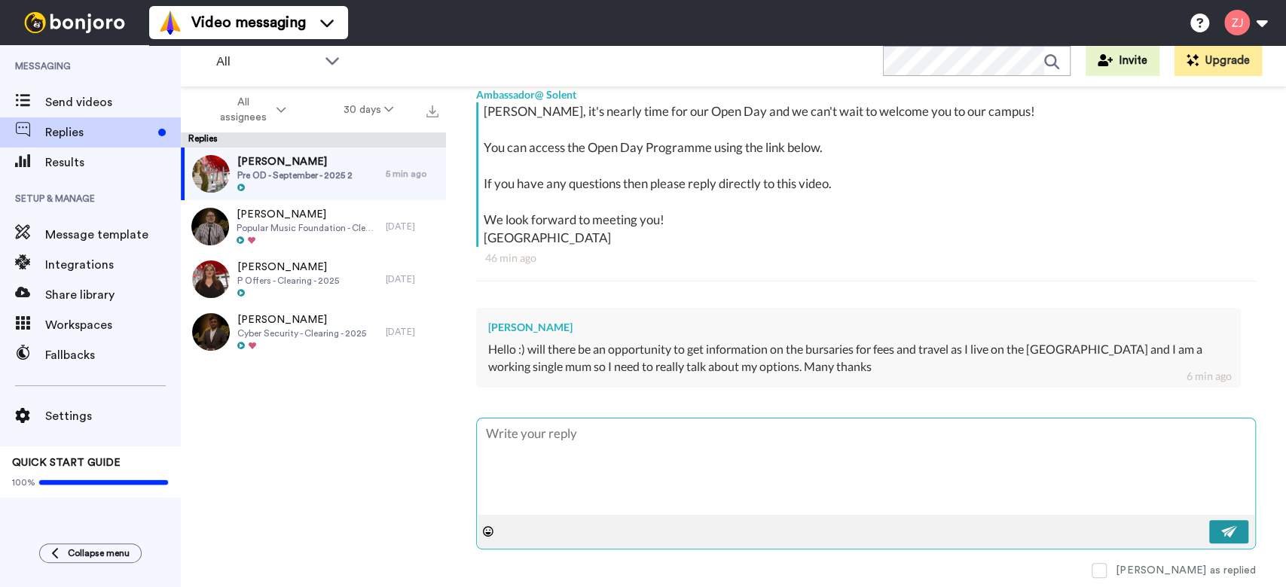
scroll to position [0, 0]
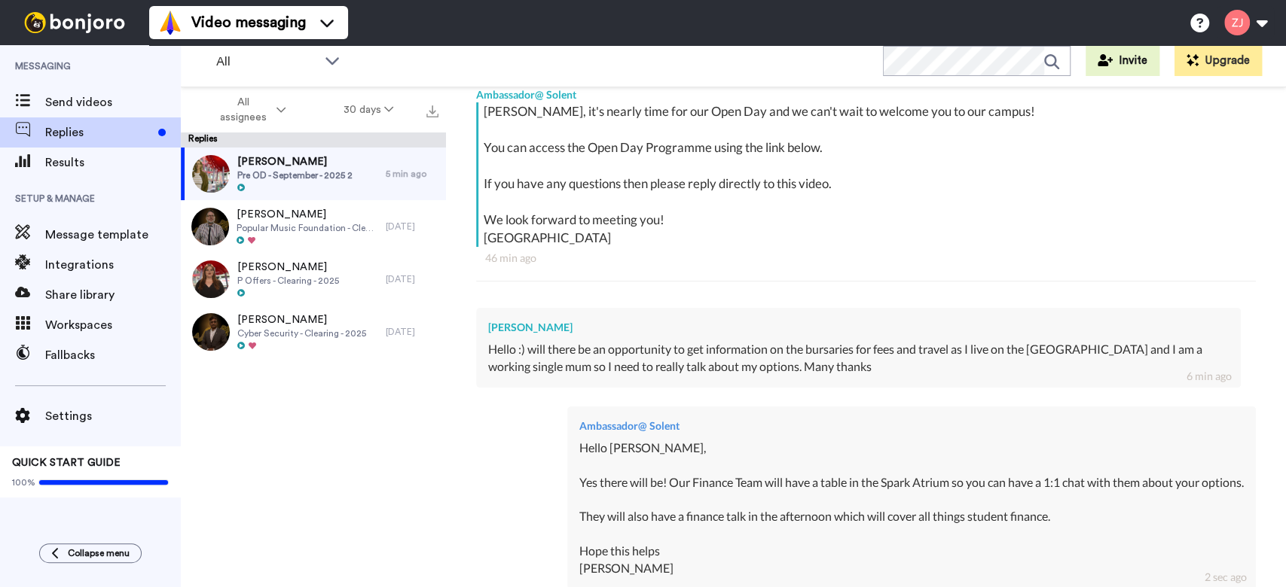
click at [388, 496] on div "Michelle Shorter Pre OD - September - 2025 2 5 min ago Luke Ford Popular Music …" at bounding box center [313, 367] width 265 height 438
